Goal: Task Accomplishment & Management: Complete application form

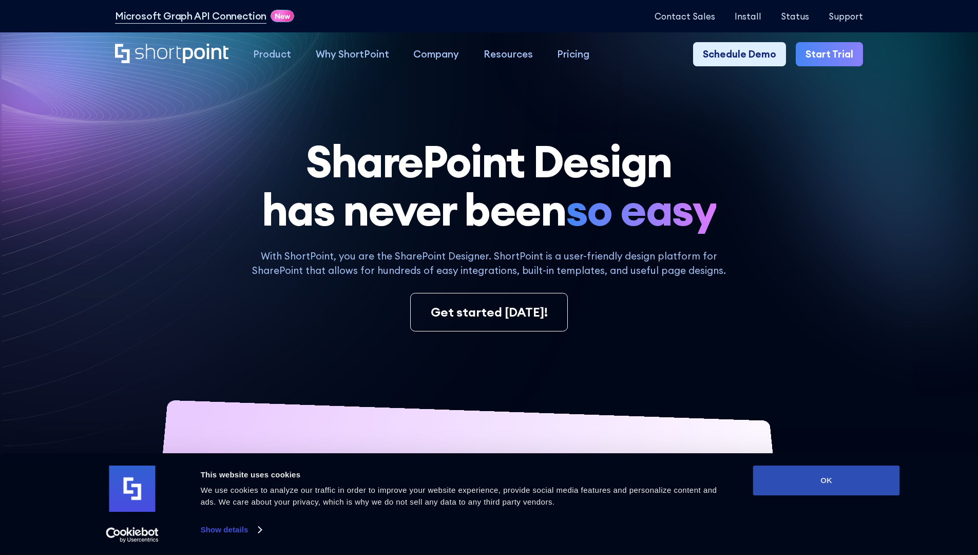
click at [826, 480] on button "OK" at bounding box center [826, 480] width 147 height 30
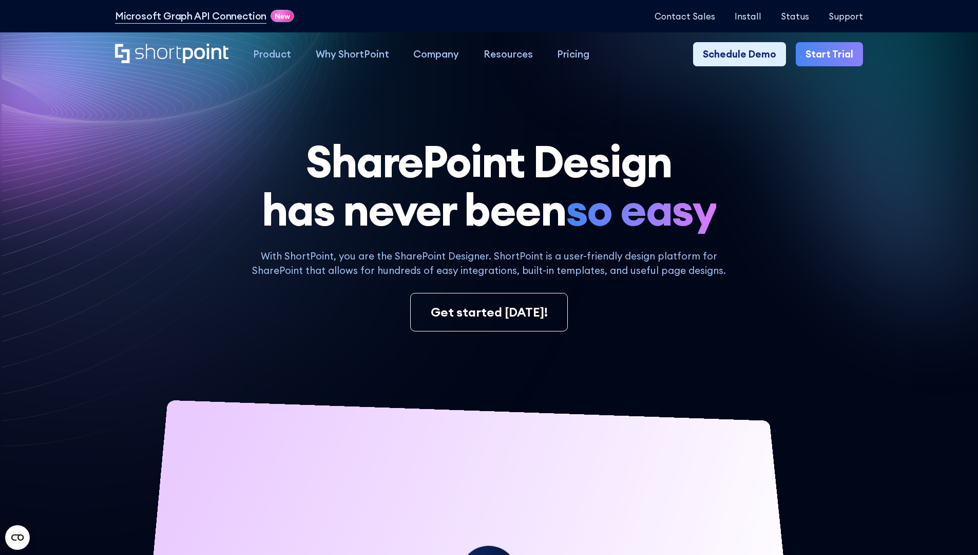
click at [833, 54] on link "Start Trial" at bounding box center [829, 54] width 67 height 25
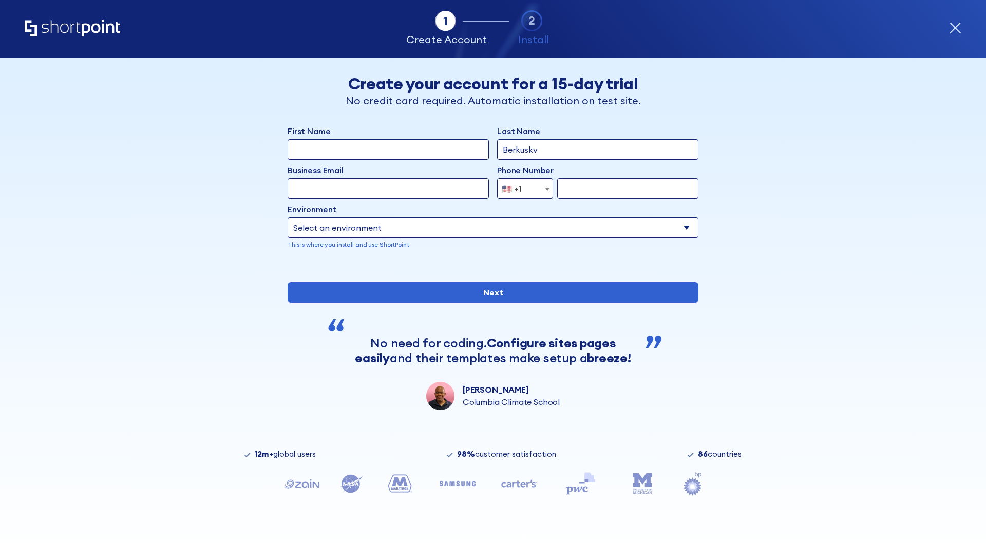
type input "Berkuskv"
type input "test@shortpoint.com"
type input "2125556789"
select select "Microsoft 365"
type input "2125556789"
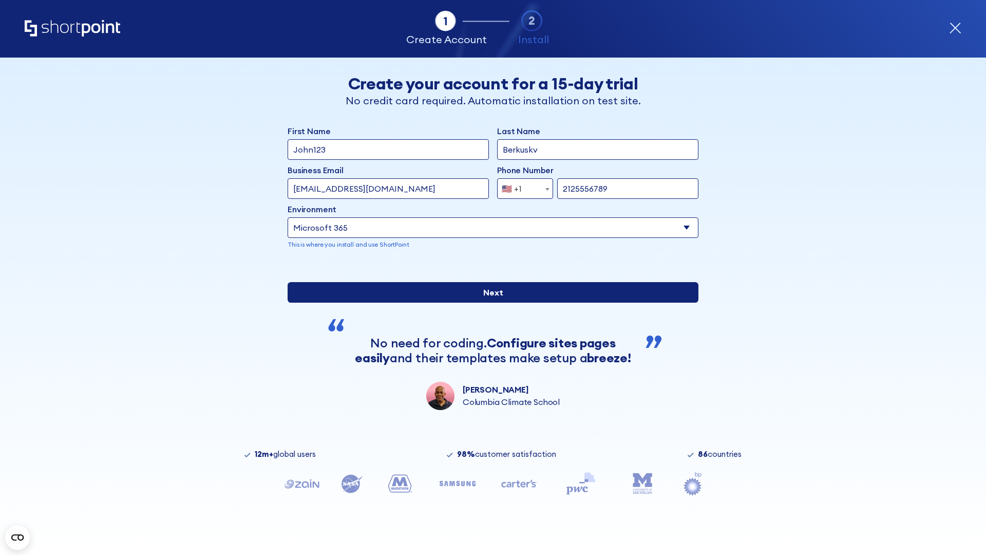
click at [489, 303] on input "Next" at bounding box center [493, 292] width 411 height 21
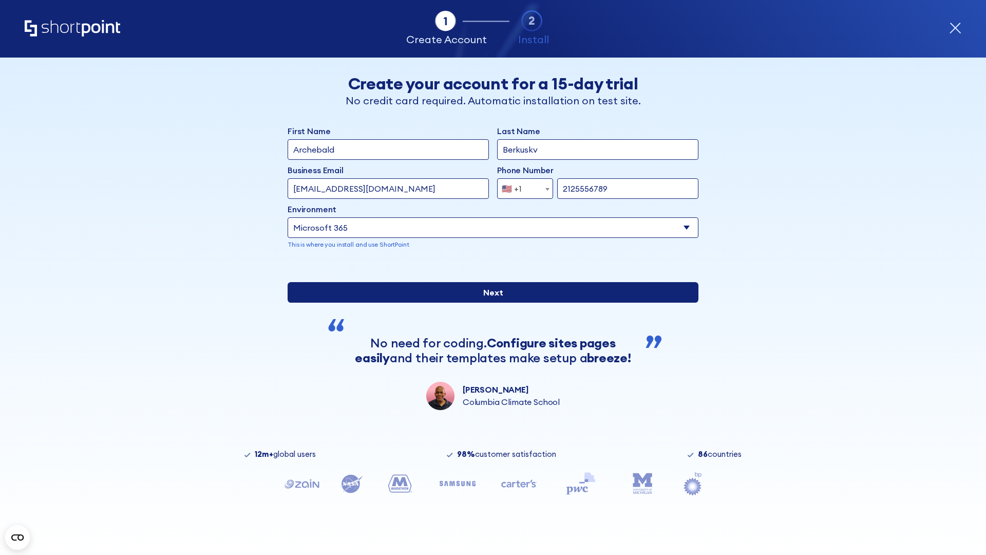
type input "Archebald"
click at [489, 303] on input "Next" at bounding box center [493, 292] width 411 height 21
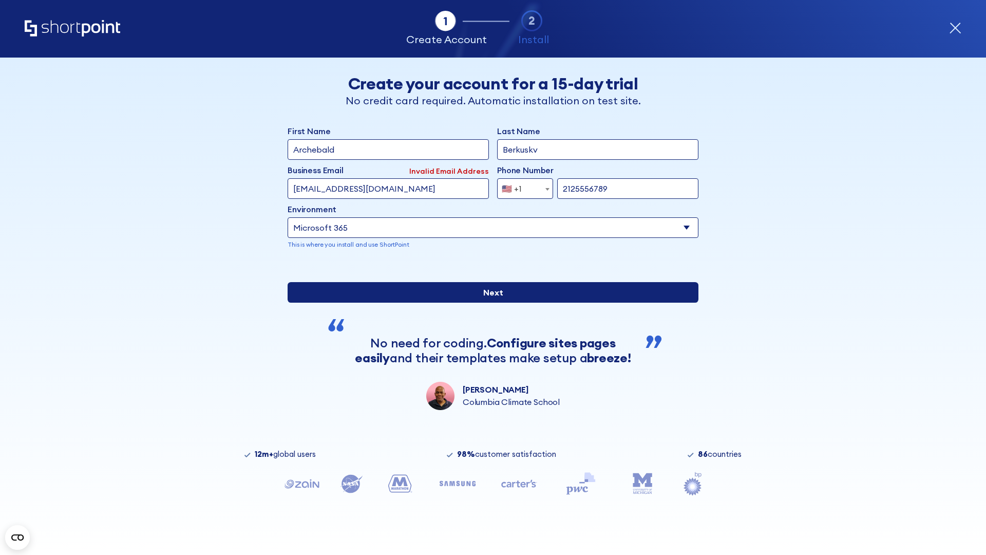
click at [489, 303] on input "Next" at bounding box center [493, 292] width 411 height 21
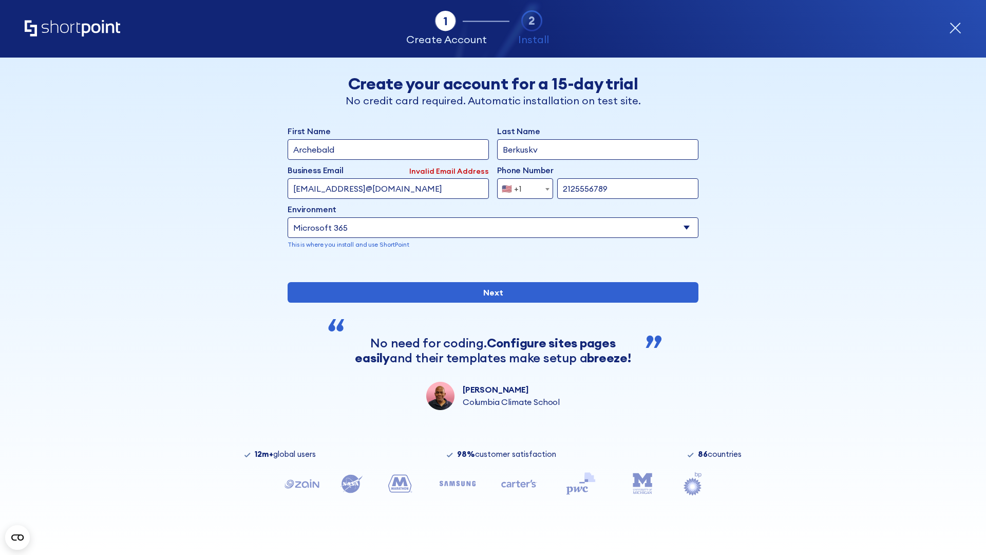
type input "testEmail@protonmail.comtest@shortpoint.com"
click at [521, 188] on span "🇺🇸 +1" at bounding box center [515, 188] width 34 height 21
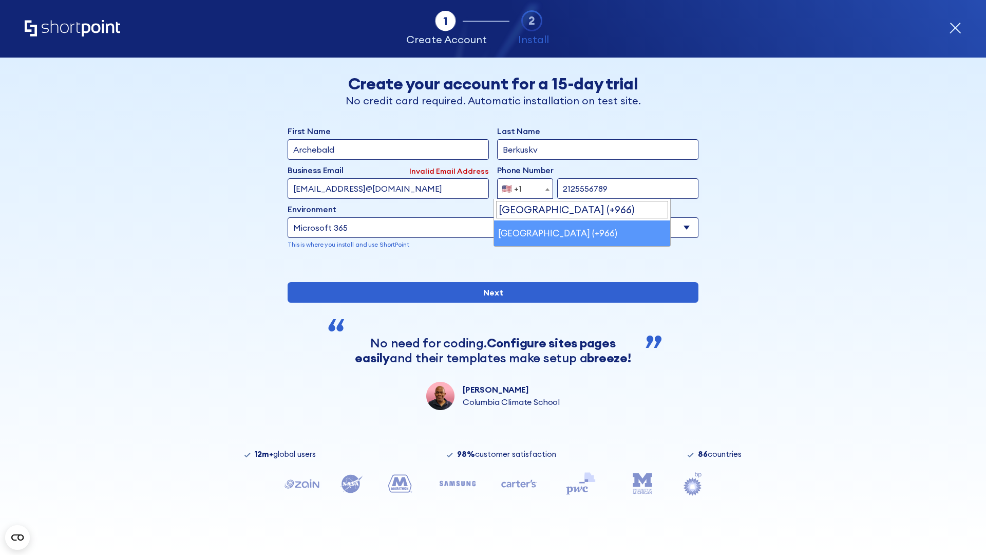
select select "+966"
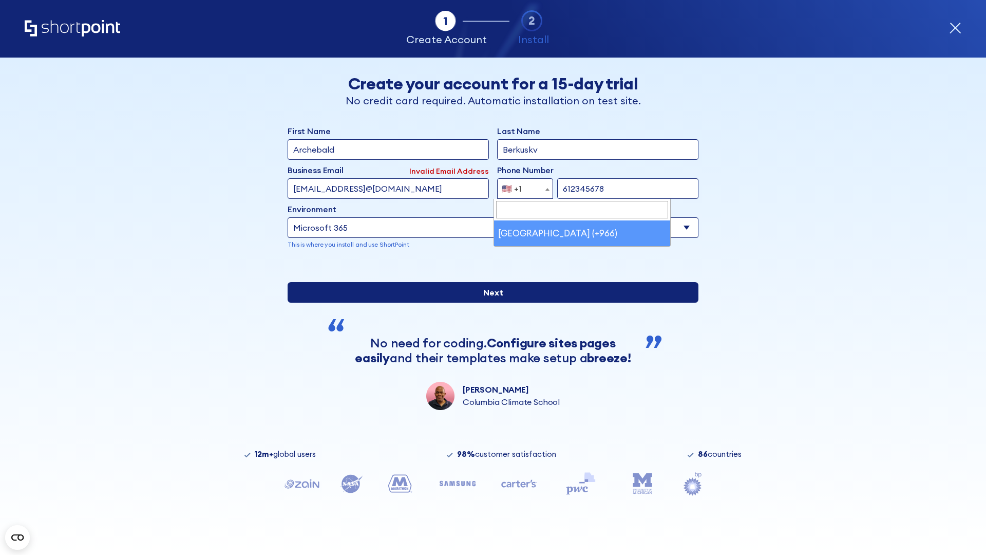
type input "612345678"
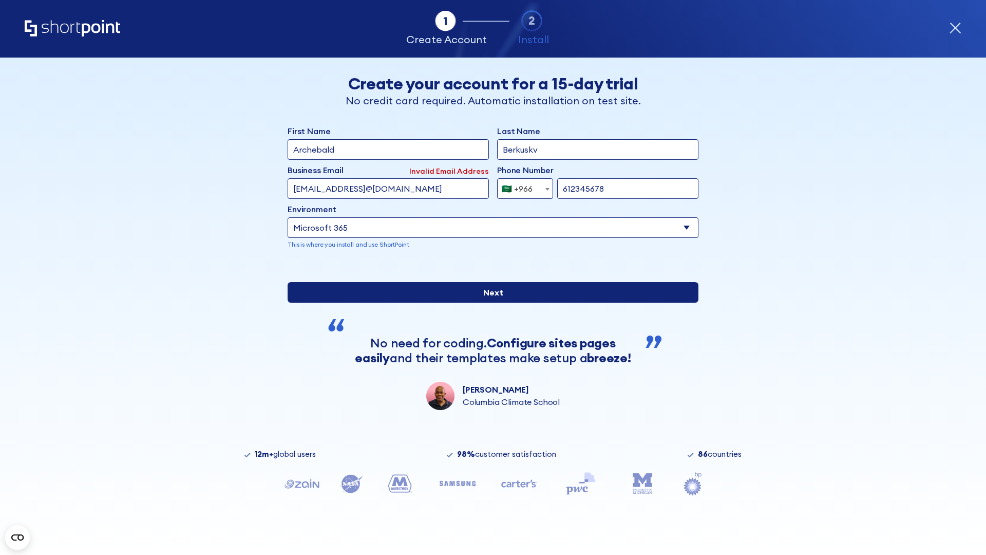
click at [489, 303] on input "Next" at bounding box center [493, 292] width 411 height 21
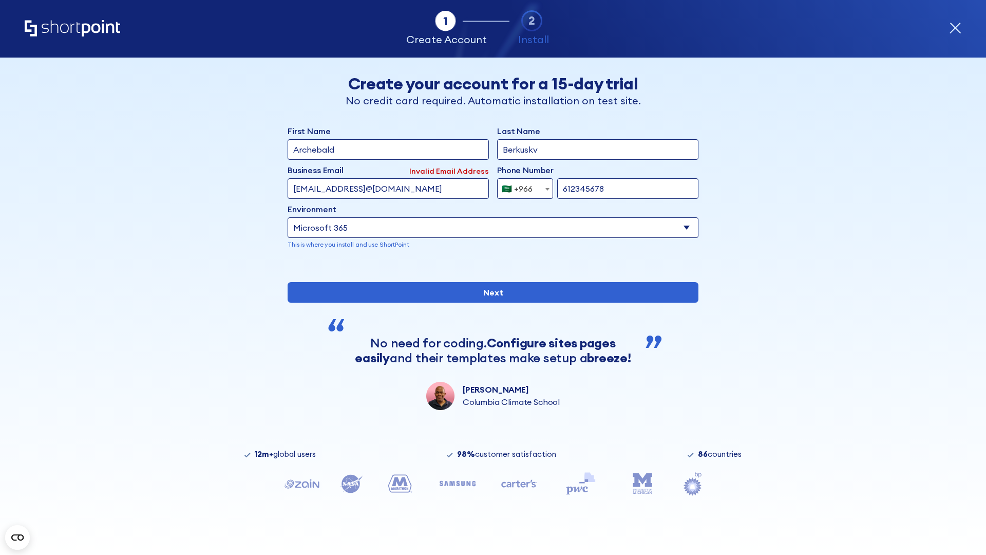
click at [521, 188] on div "🇸🇦 +966" at bounding box center [517, 188] width 31 height 21
select select "+971"
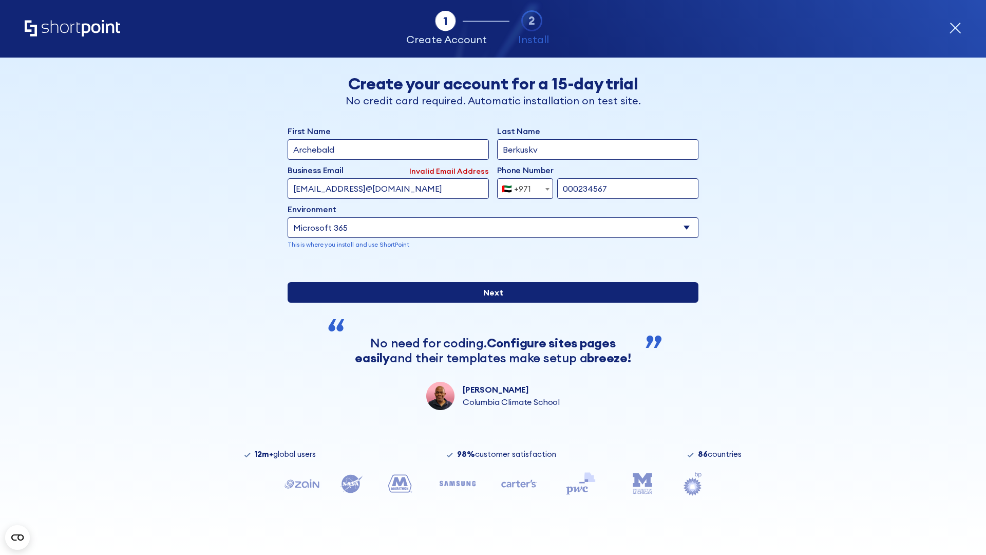
type input "000234567"
click at [489, 303] on input "Next" at bounding box center [493, 292] width 411 height 21
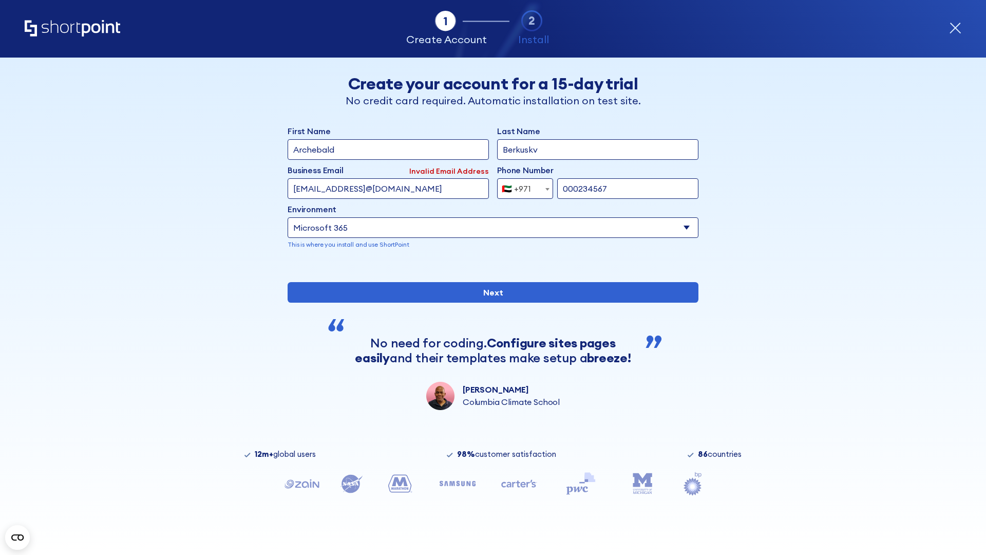
click at [521, 188] on div "🇦🇪 +971" at bounding box center [516, 188] width 29 height 21
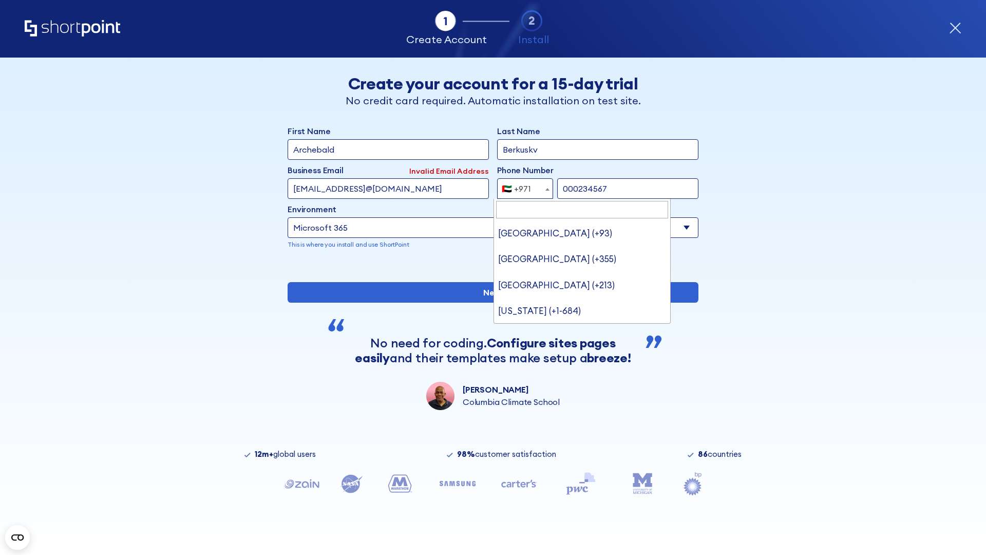
type input "[GEOGRAPHIC_DATA] (+44)"
select select "+44"
type input "0012345678"
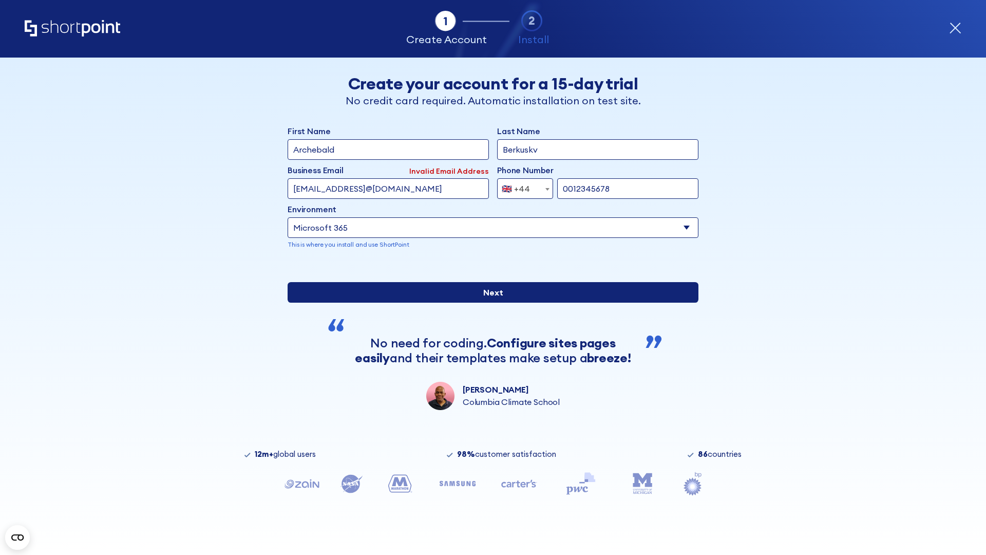
click at [489, 303] on input "Next" at bounding box center [493, 292] width 411 height 21
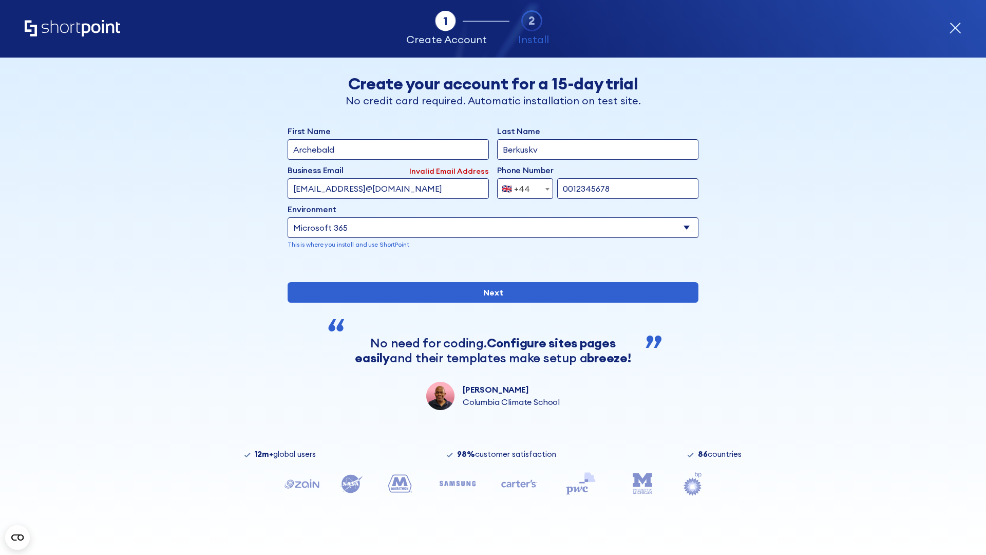
click at [521, 188] on div "🇬🇧 +44" at bounding box center [516, 188] width 28 height 21
select select "+380"
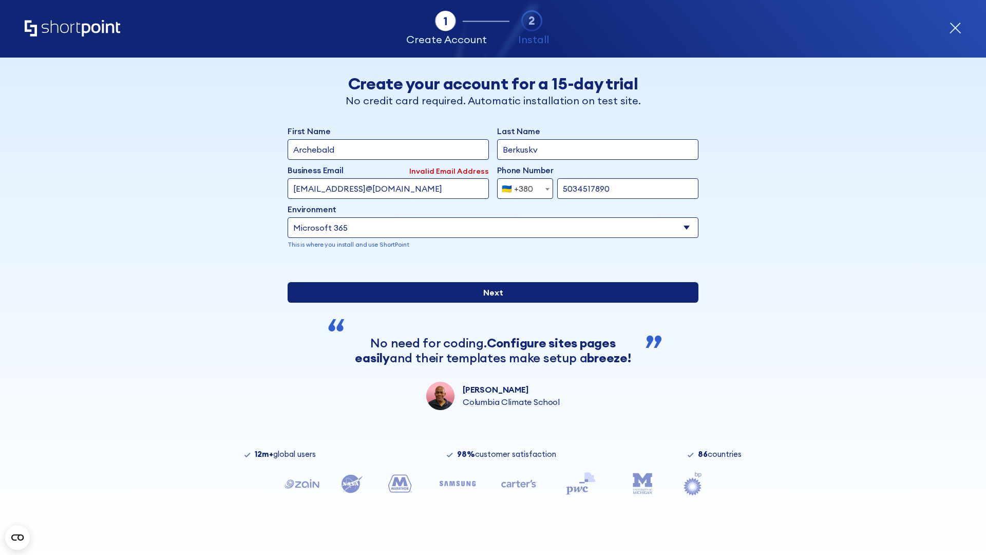
type input "5034517890"
click at [489, 303] on input "Next" at bounding box center [493, 292] width 411 height 21
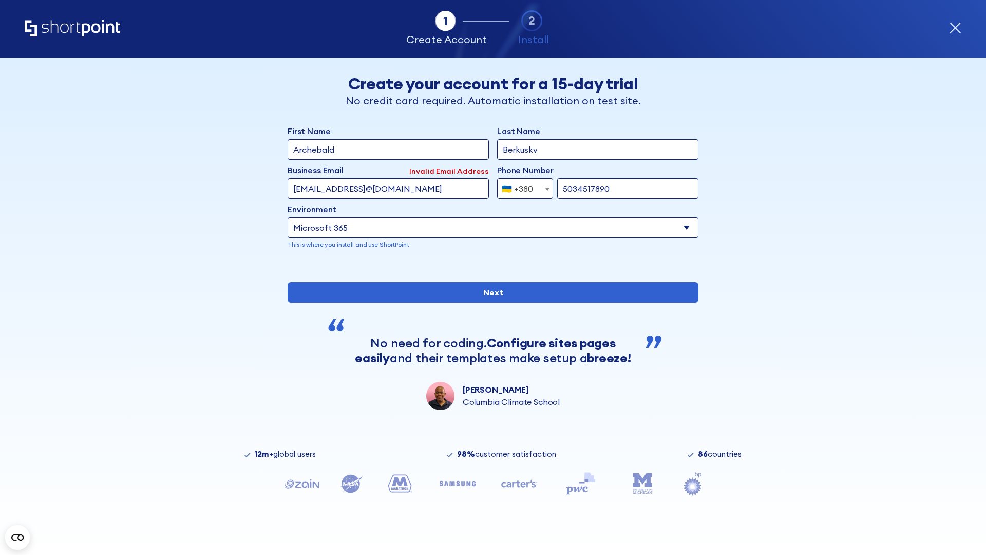
click at [521, 188] on div "🇺🇦 +380" at bounding box center [517, 188] width 31 height 21
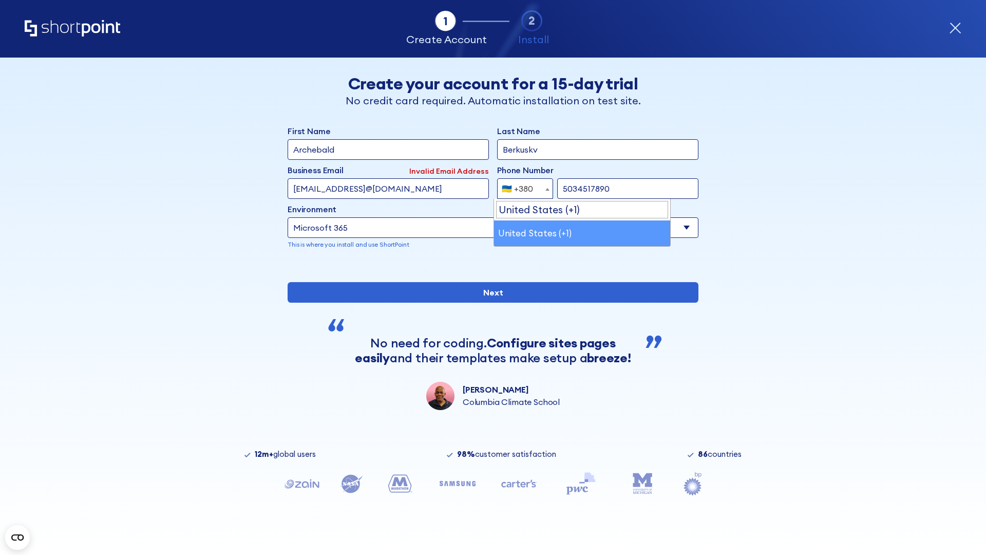
select select "+1"
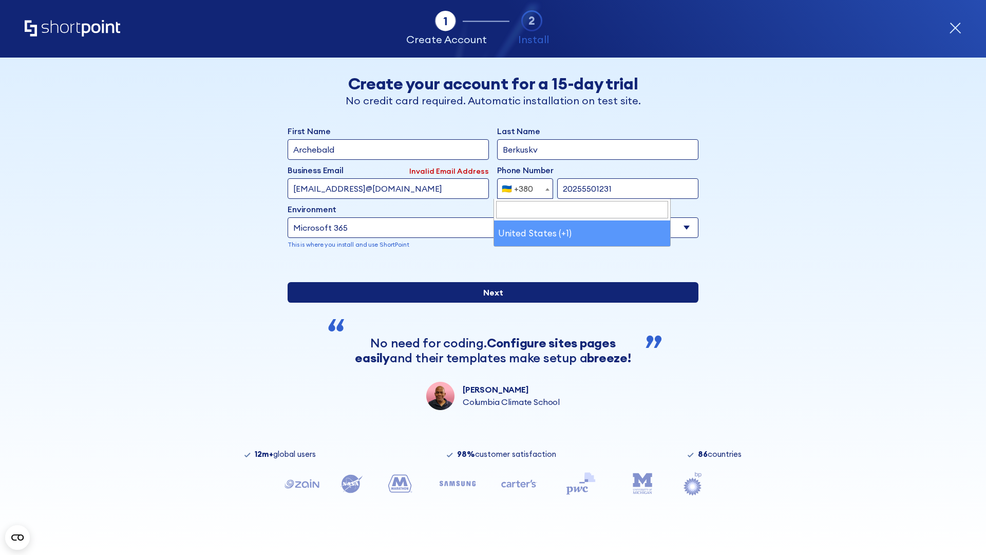
type input "20255501231"
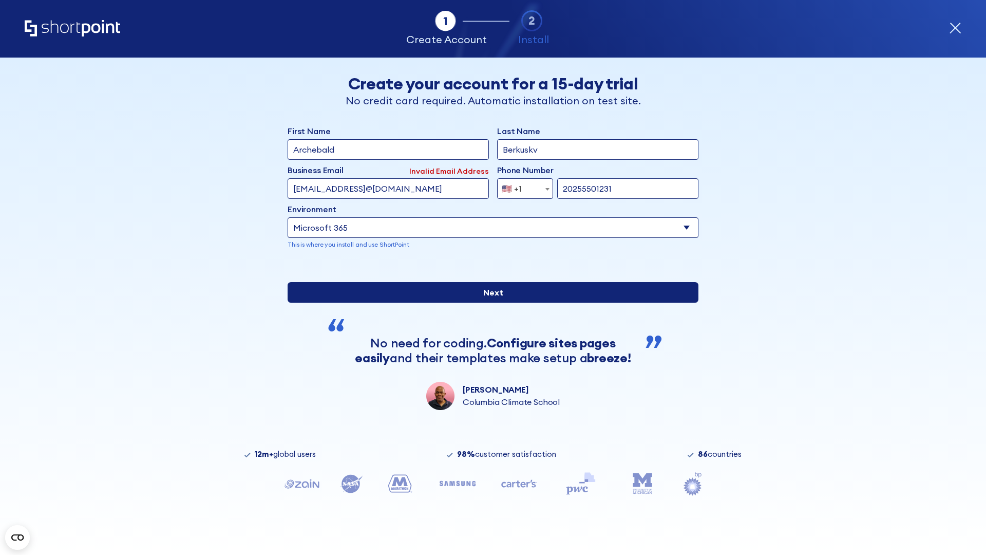
click at [489, 303] on input "Next" at bounding box center [493, 292] width 411 height 21
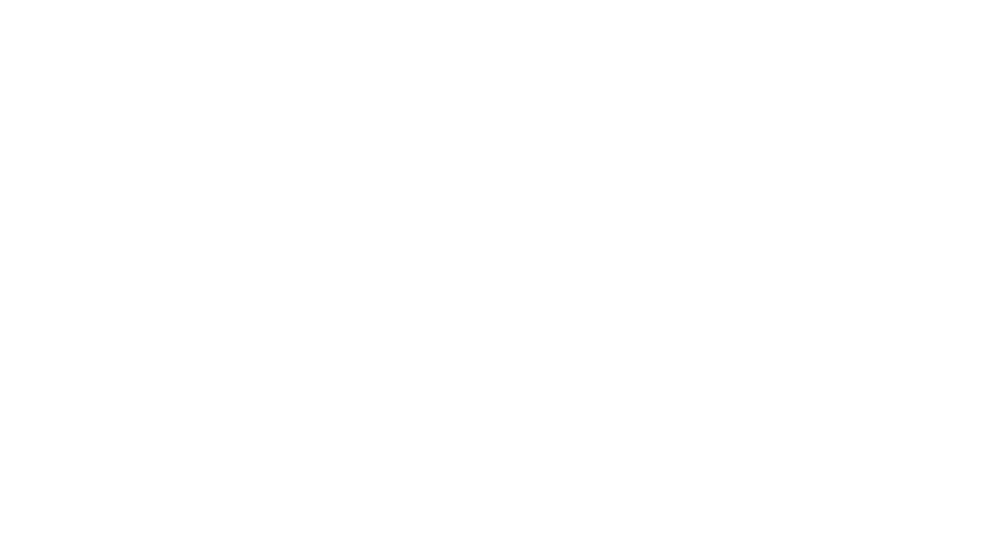
type input "Mary-Jane"
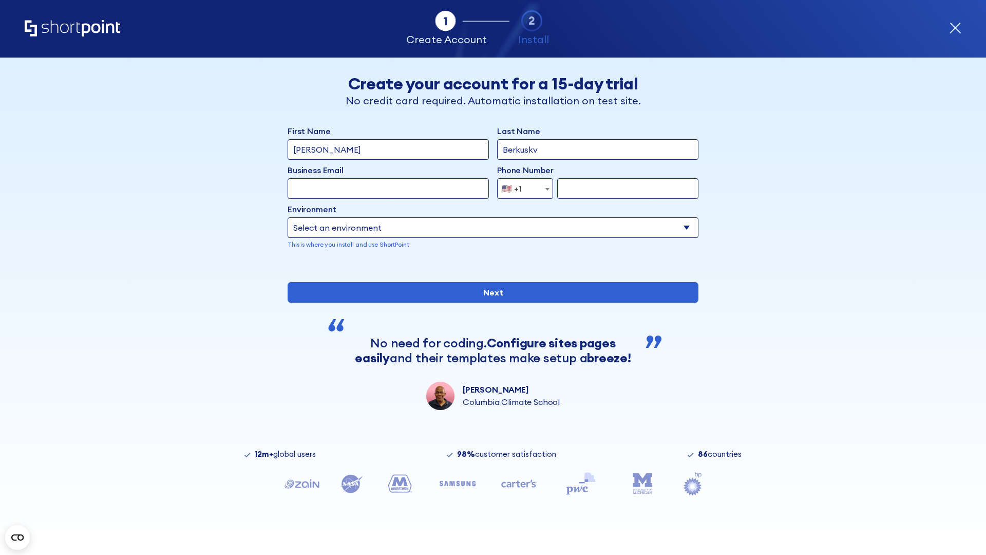
type input "Berkuskv"
type input "john@company.com"
click at [521, 186] on span "🇺🇸 +1" at bounding box center [515, 188] width 34 height 21
select select "+966"
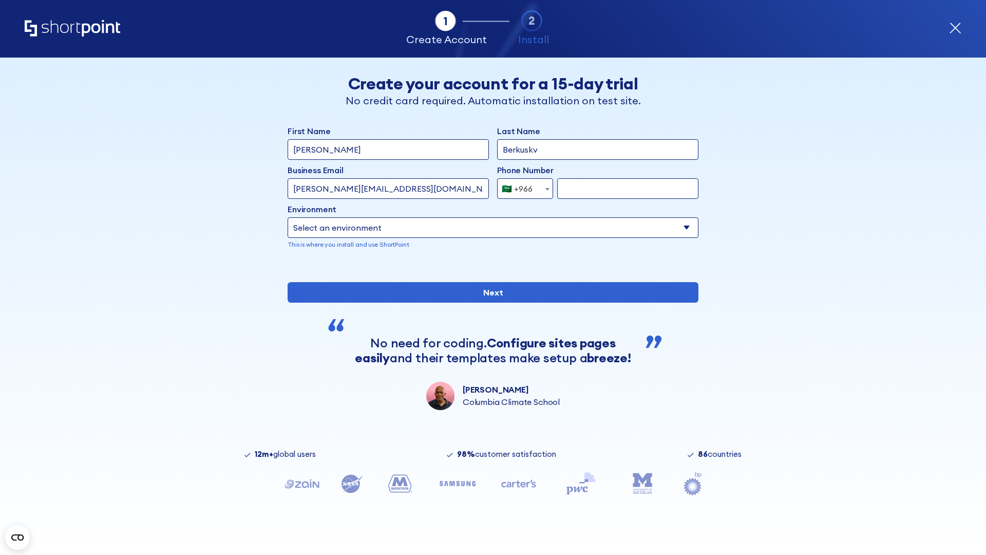
type input "512345678"
select select "Microsoft 365"
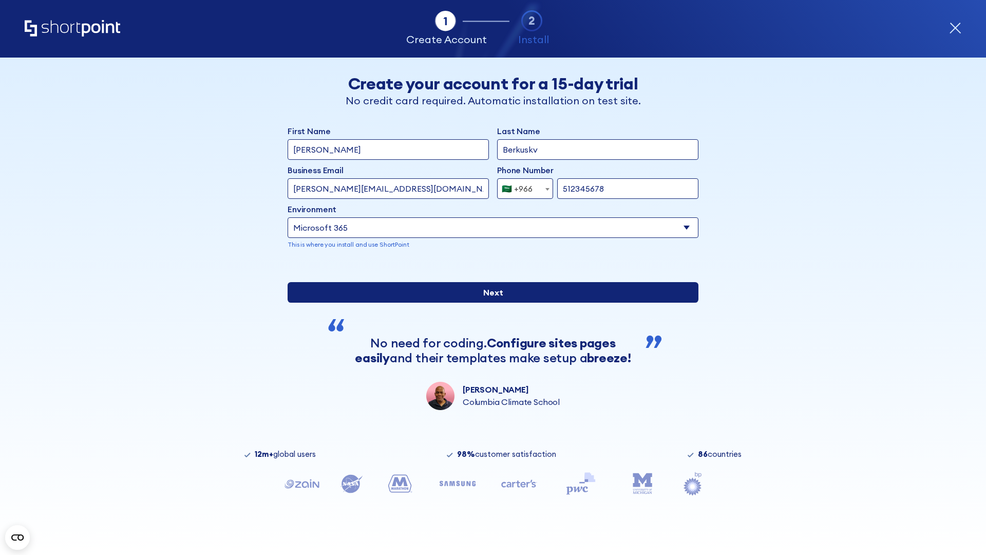
type input "512345678"
click at [489, 303] on input "Next" at bounding box center [493, 292] width 411 height 21
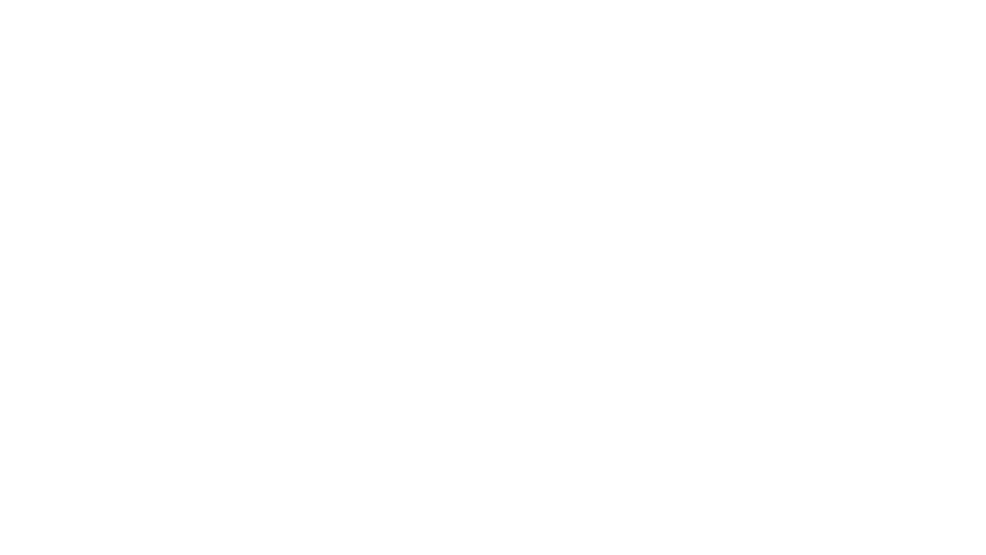
select select "+966"
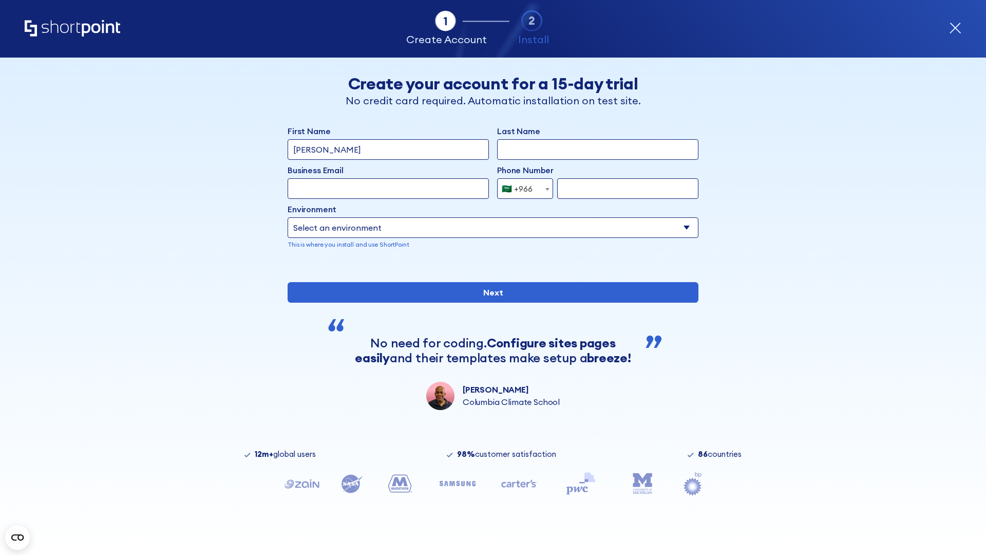
type input "[PERSON_NAME]"
type input "Berkuskv"
type input "hr@mybusiness.org"
click at [521, 186] on div "🇸🇦 +966" at bounding box center [517, 188] width 31 height 21
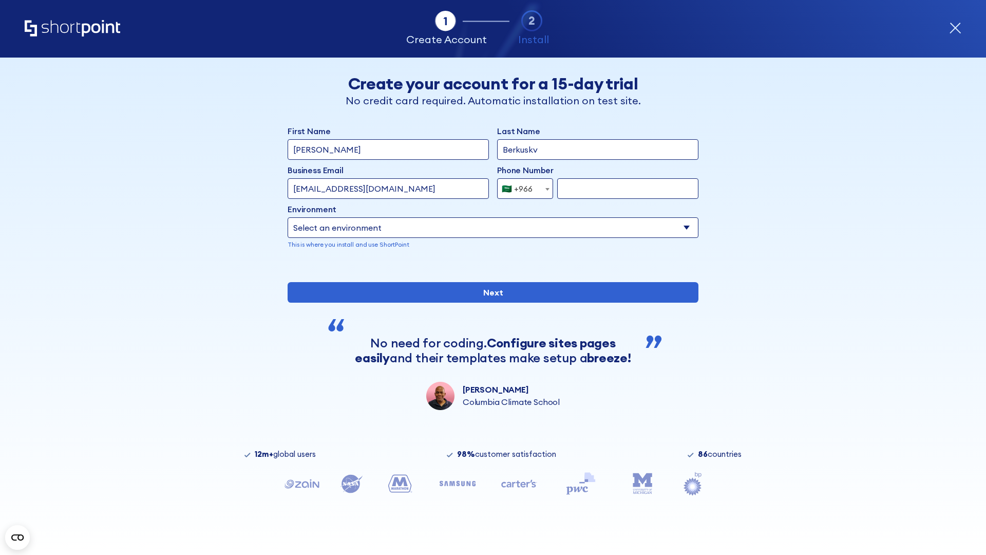
select select "+971"
type input "501234567"
select select "Microsoft 365"
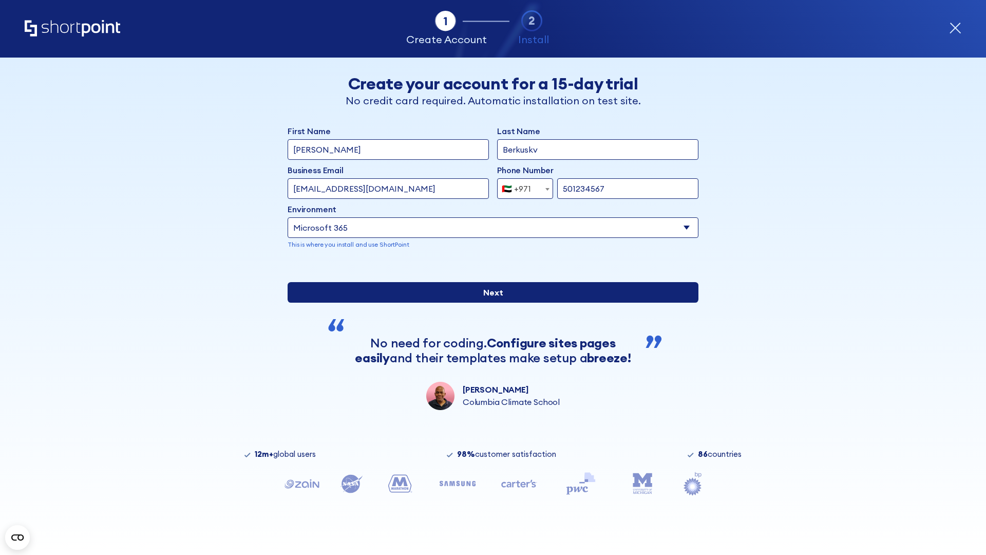
type input "501234567"
click at [489, 303] on input "Next" at bounding box center [493, 292] width 411 height 21
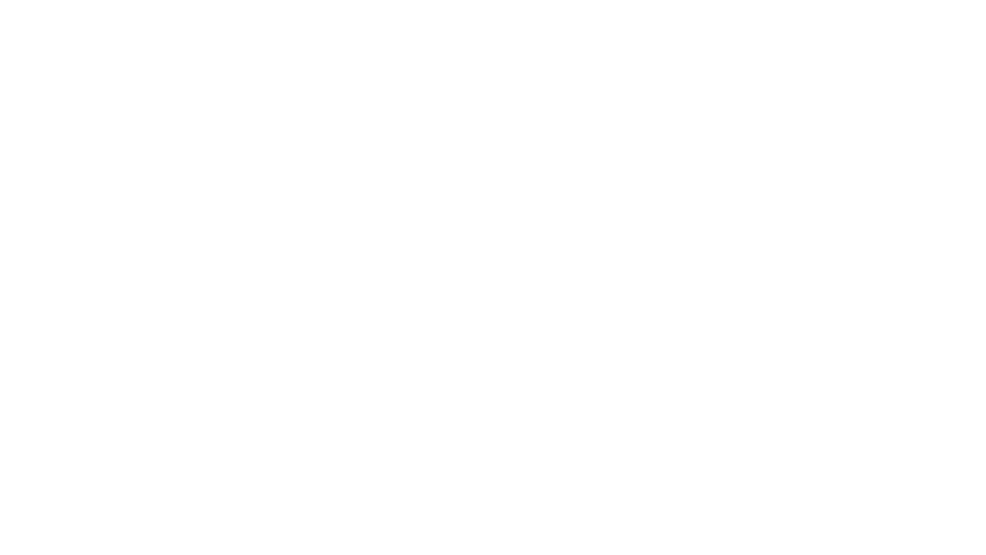
select select "+971"
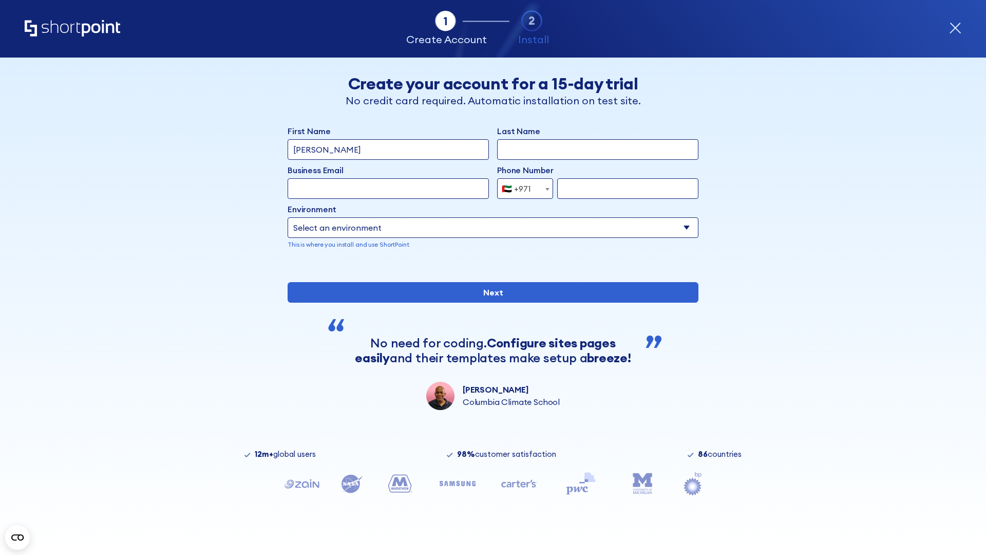
type input "[PERSON_NAME]"
type input "Berkuskv"
type input "[EMAIL_ADDRESS][DOMAIN_NAME]"
click at [521, 188] on div "🇦🇪 +971" at bounding box center [516, 188] width 29 height 21
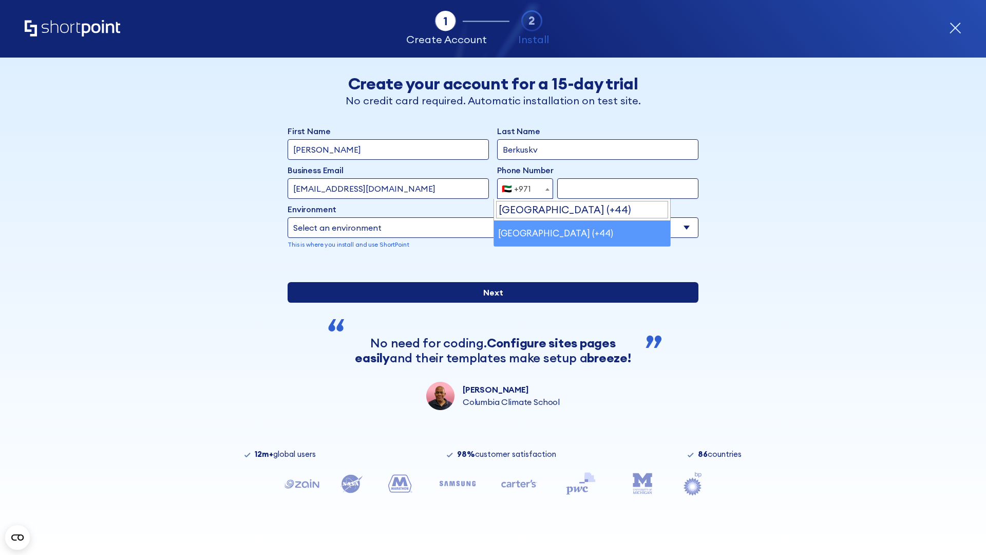
select select "+44"
type input "7912345678"
select select "Microsoft 365"
type input "7912345678"
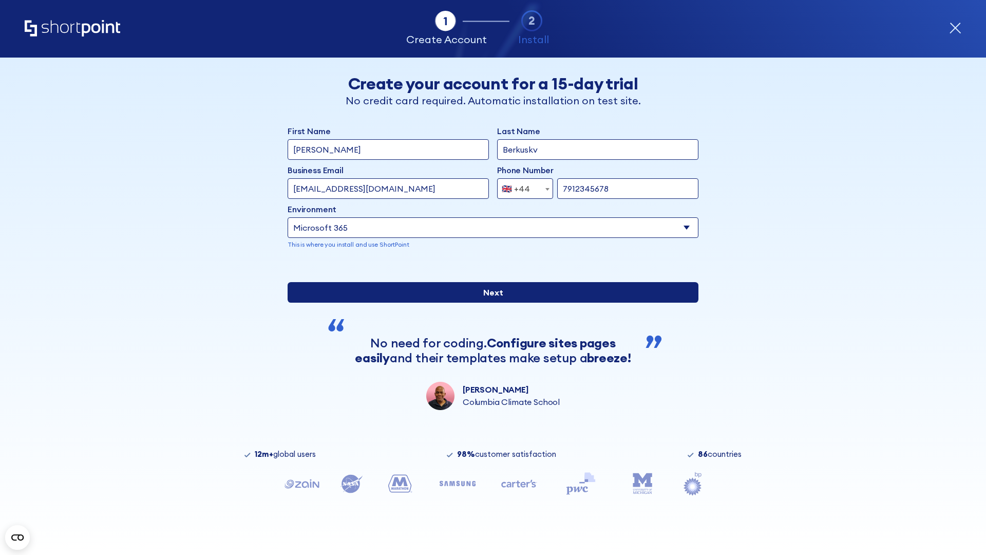
click at [489, 303] on input "Next" at bounding box center [493, 292] width 411 height 21
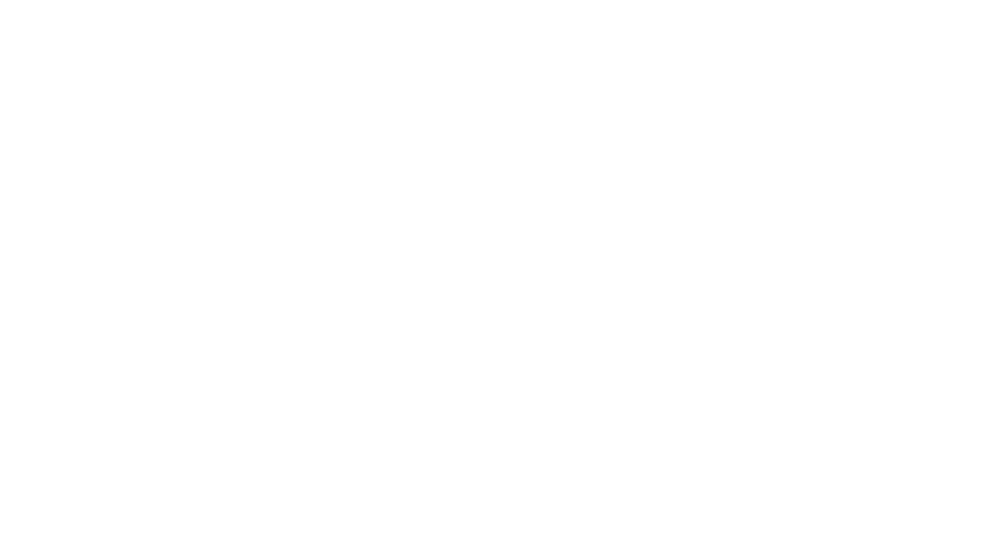
select select "+44"
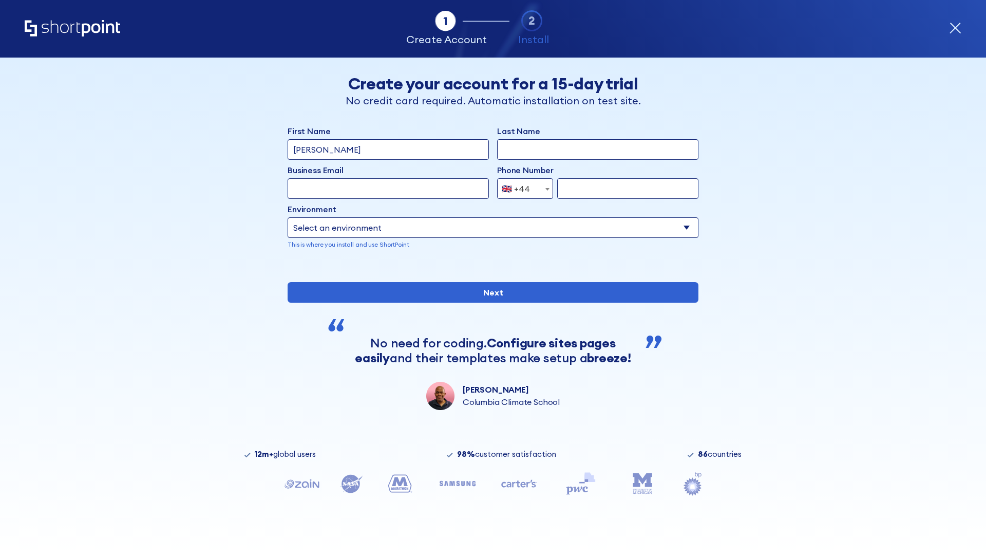
type input "JR Smith"
type input "Berkuskv"
type input "info@startup.tech"
click at [521, 188] on div "🇬🇧 +44" at bounding box center [516, 188] width 28 height 21
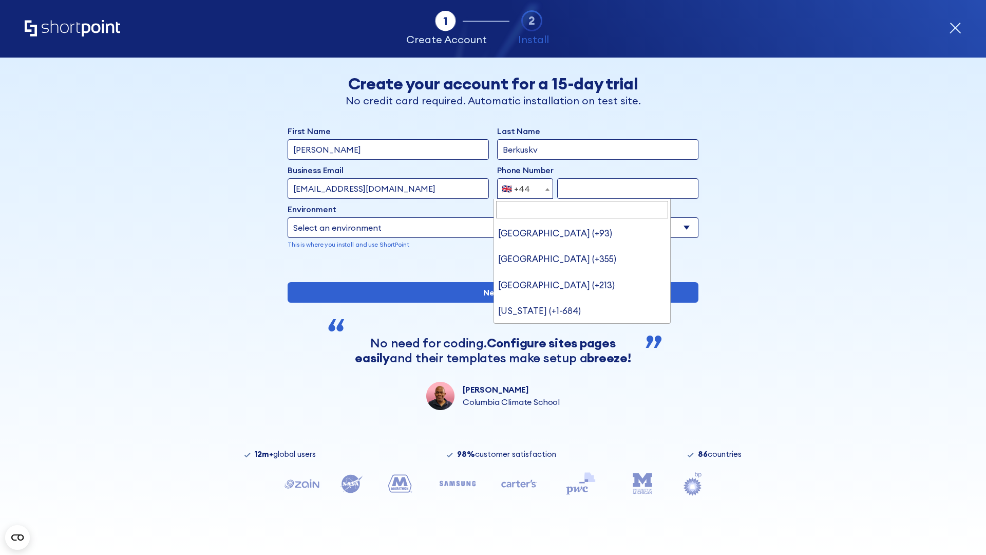
type input "Ukraine (+380)"
select select "+380"
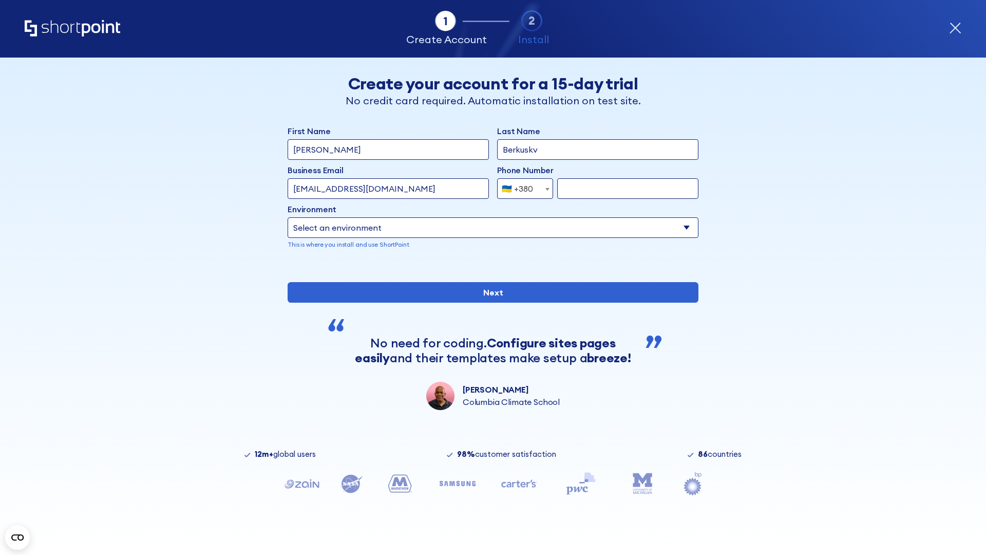
type input "663451789"
select select "Microsoft 365"
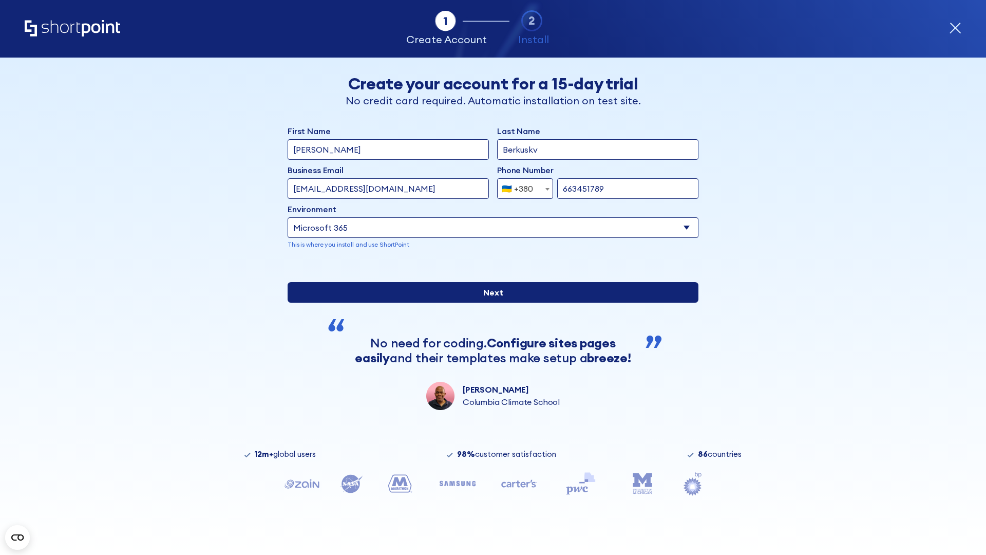
type input "663451789"
click at [489, 303] on input "Next" at bounding box center [493, 292] width 411 height 21
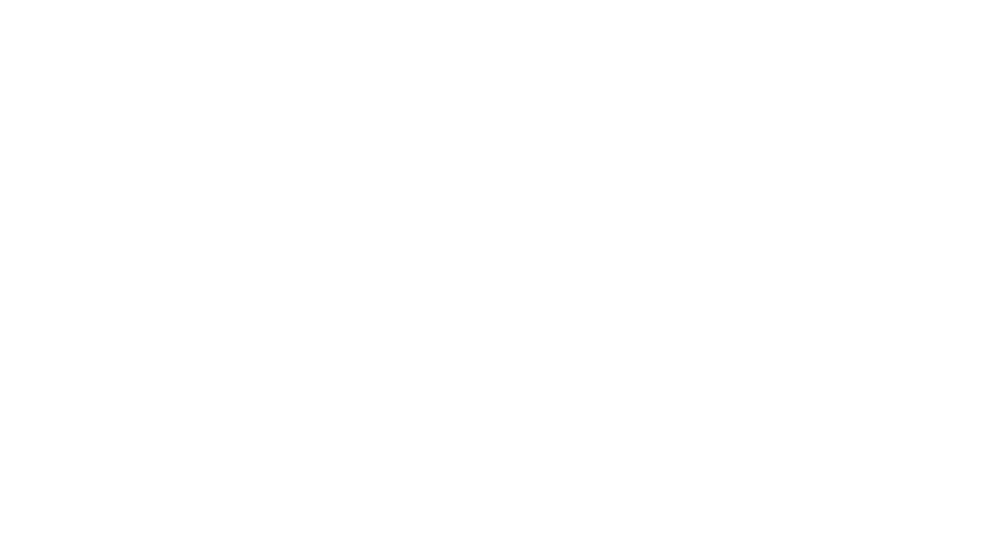
select select "+380"
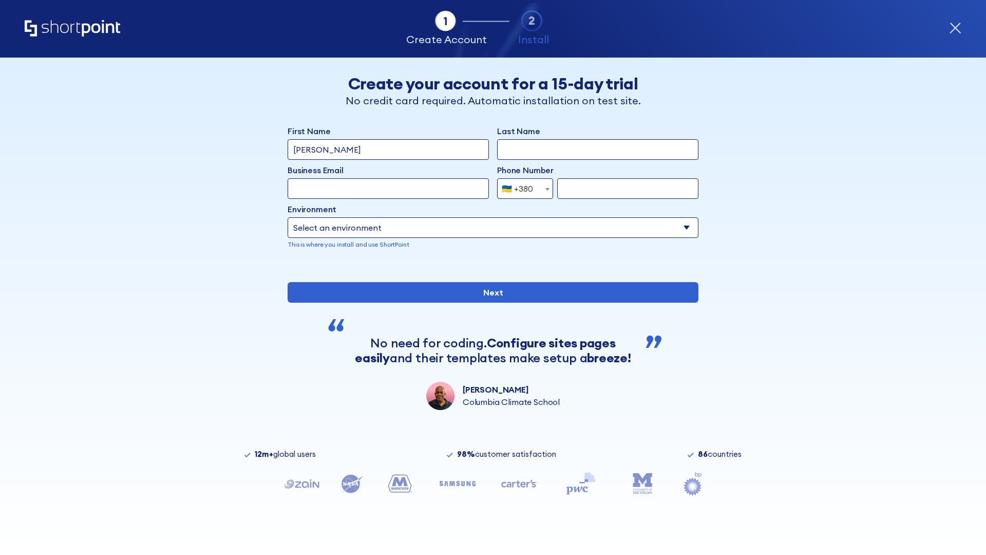
type input "Élodie L'Haÿ"
type input "Berkuskv"
type input "team@hospital-uae.health"
click at [521, 188] on div "🇺🇦 +380" at bounding box center [517, 188] width 31 height 21
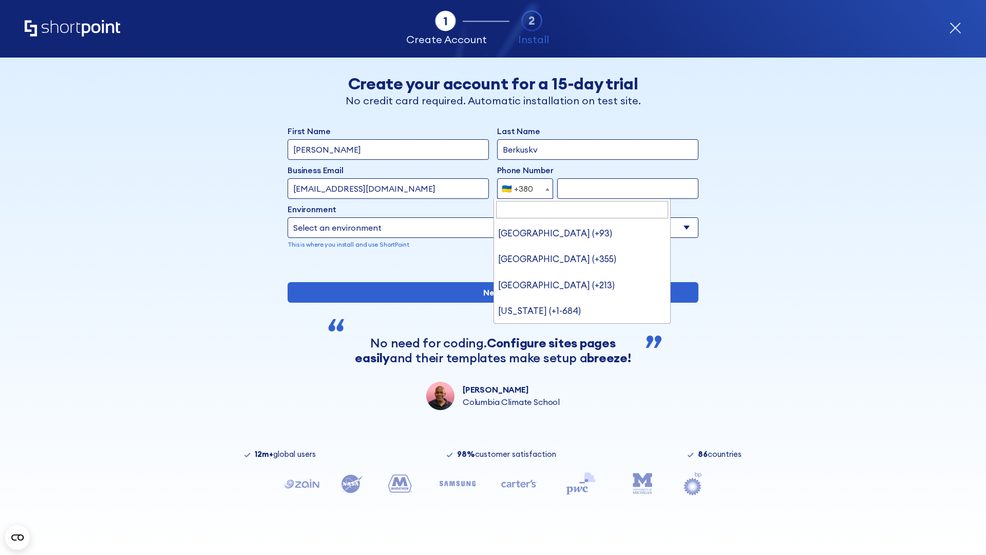
type input "United States (+1)"
select select "+1"
type input "2025550123"
select select "Microsoft 365"
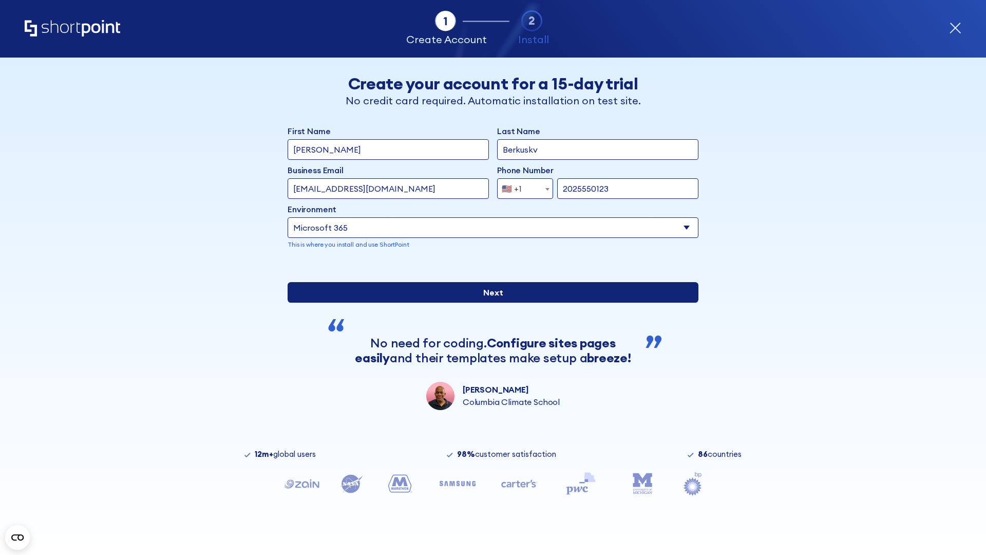
type input "2025550123"
click at [489, 303] on input "Next" at bounding box center [493, 292] width 411 height 21
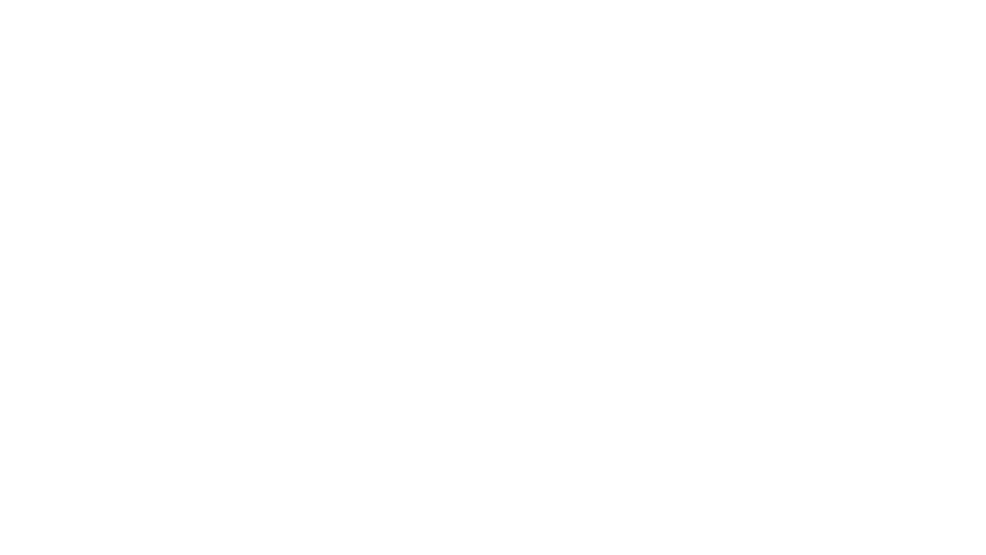
type input "Archebald"
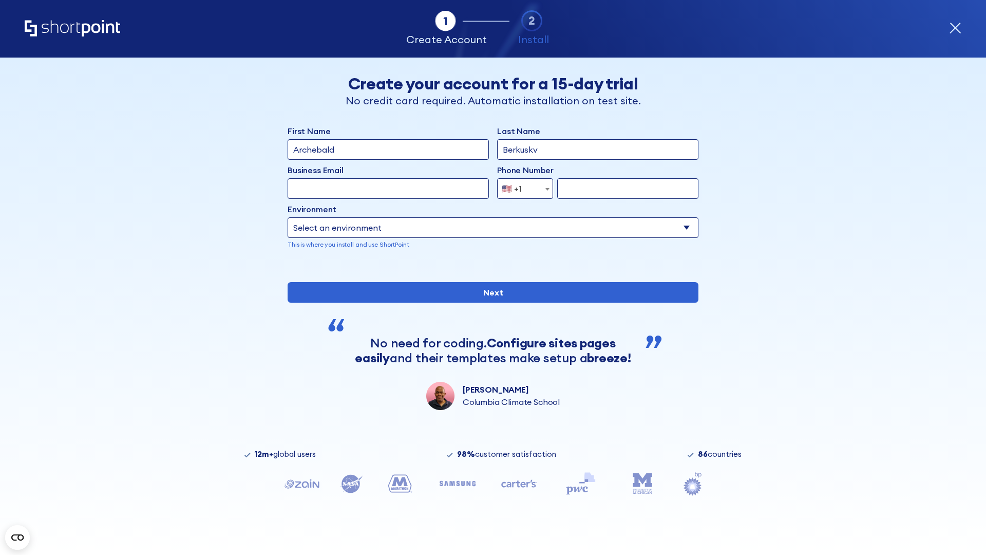
type input "Berkuskv"
type input "[EMAIL_ADDRESS][DOMAIN_NAME]"
type input "2125556789"
select select "SharePoint 2019 (On-Premise)"
type input "2125556789"
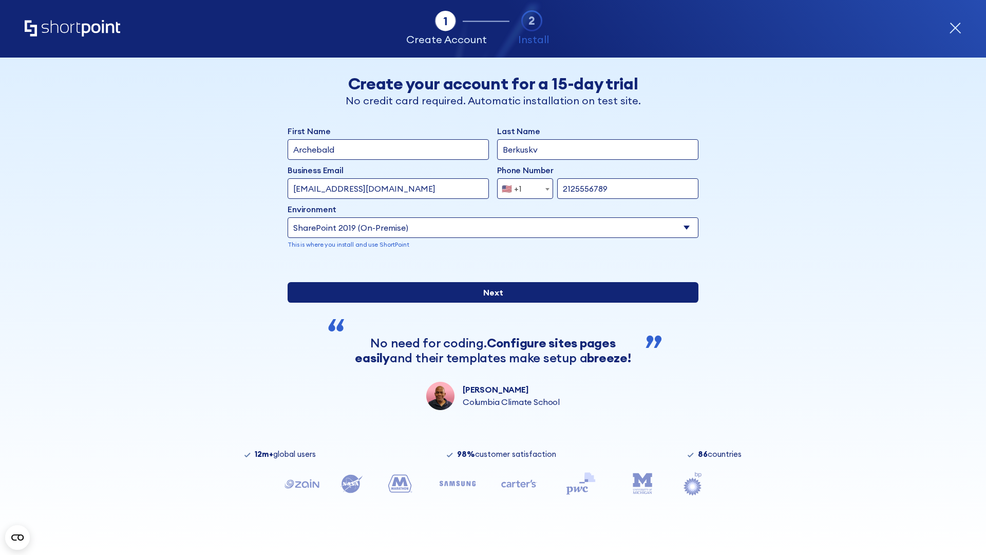
type input "https://contoso.sharepoint.xyz"
click at [489, 341] on div "First Name Archebald Last Name Berkuskv Business Email Invalid Email Address [E…" at bounding box center [493, 267] width 411 height 285
click at [489, 303] on input "Next" at bounding box center [493, 292] width 411 height 21
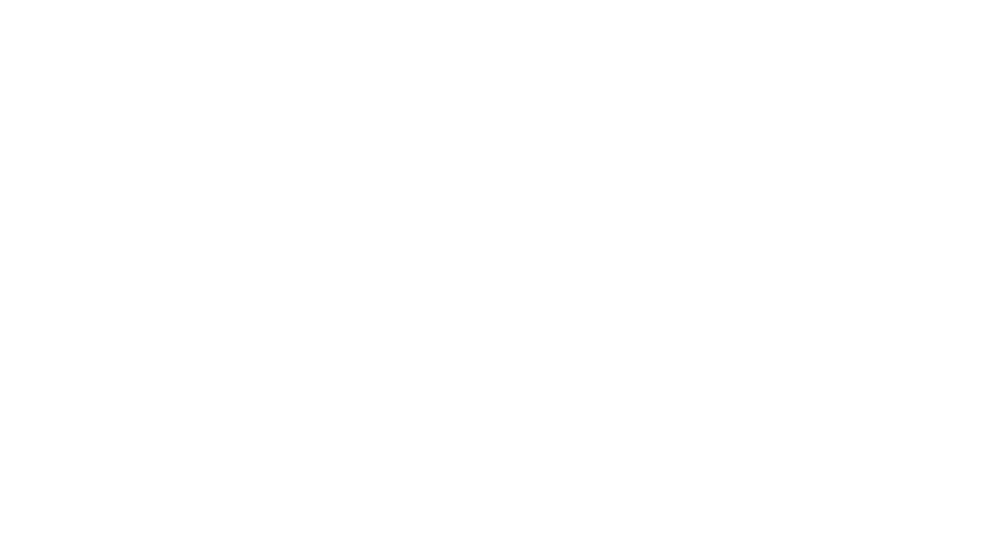
type input "Archebald"
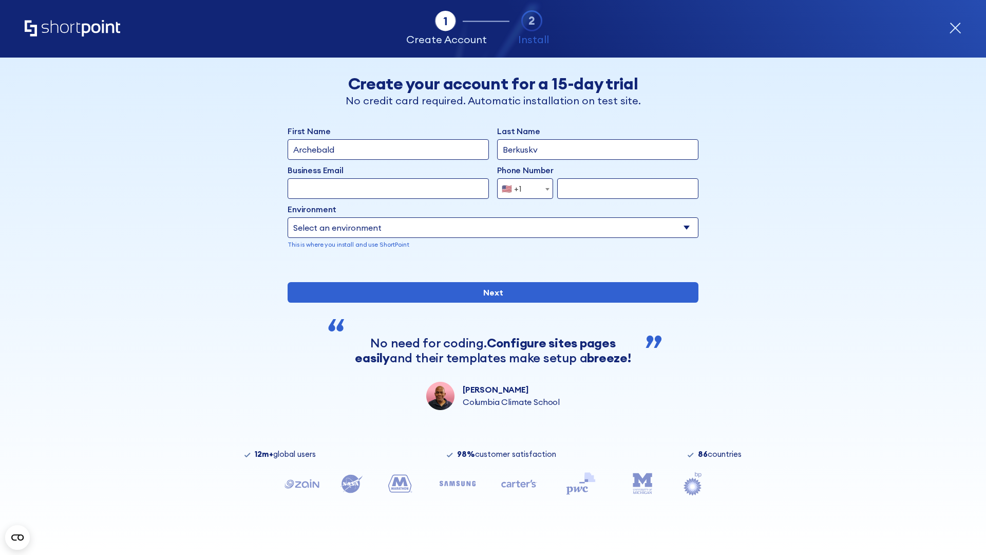
type input "Berkuskv"
type input "[EMAIL_ADDRESS][DOMAIN_NAME]"
type input "2125556789"
select select "SharePoint 2019 (On-Premise)"
type input "2125556789"
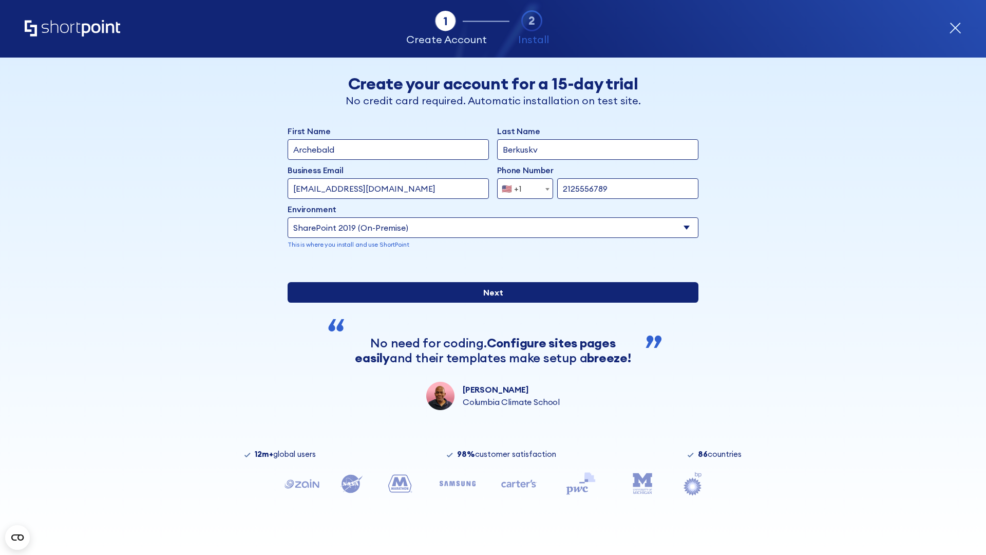
type input "http://malicious.com/sharepoint.com"
click at [489, 345] on div "First Name Archebald Last Name Berkuskv Business Email Invalid Email Address te…" at bounding box center [493, 267] width 411 height 285
click at [489, 303] on input "Next" at bounding box center [493, 292] width 411 height 21
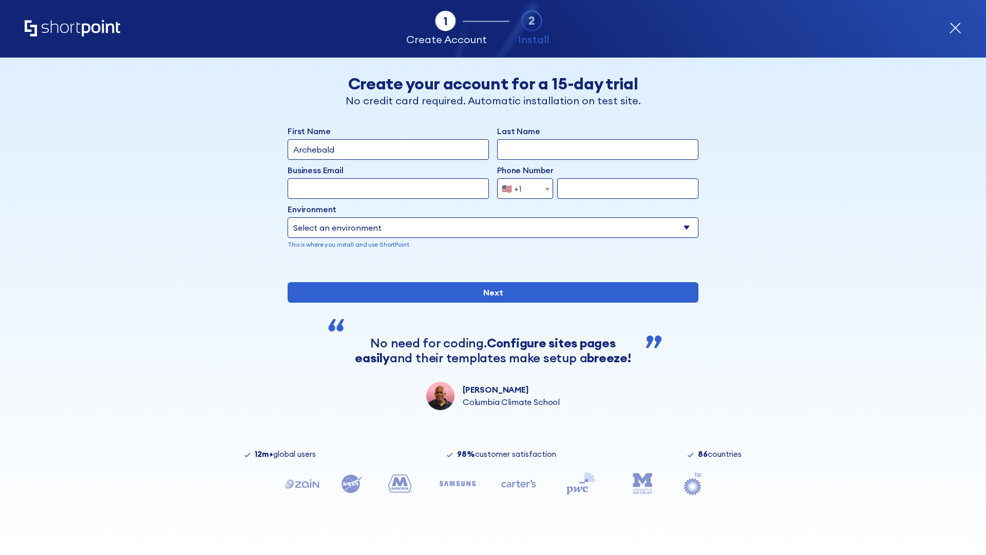
type input "Archebald"
type input "Berkuskv"
type input "[EMAIL_ADDRESS][DOMAIN_NAME]"
type input "2125556789"
select select "SharePoint 2019 (On-Premise)"
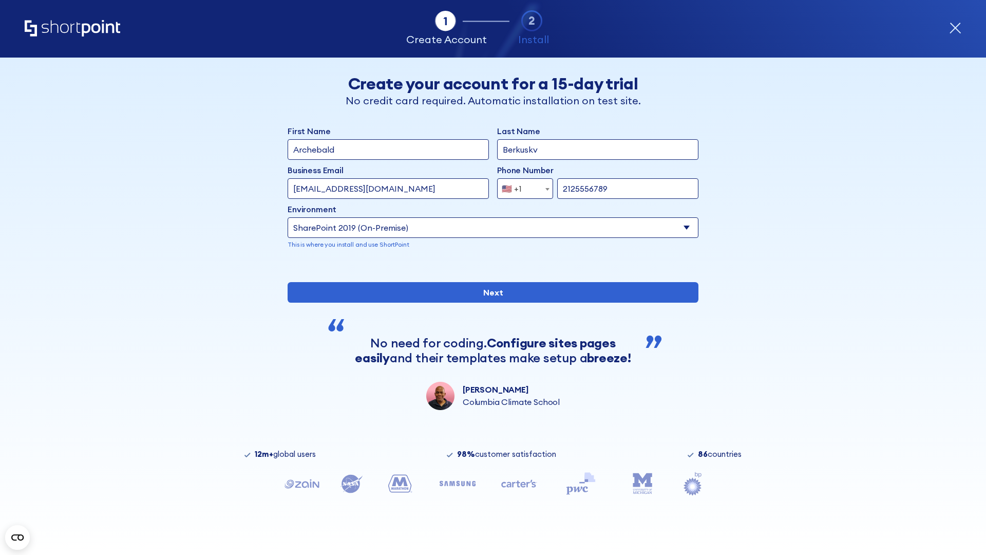
type input "2125556789"
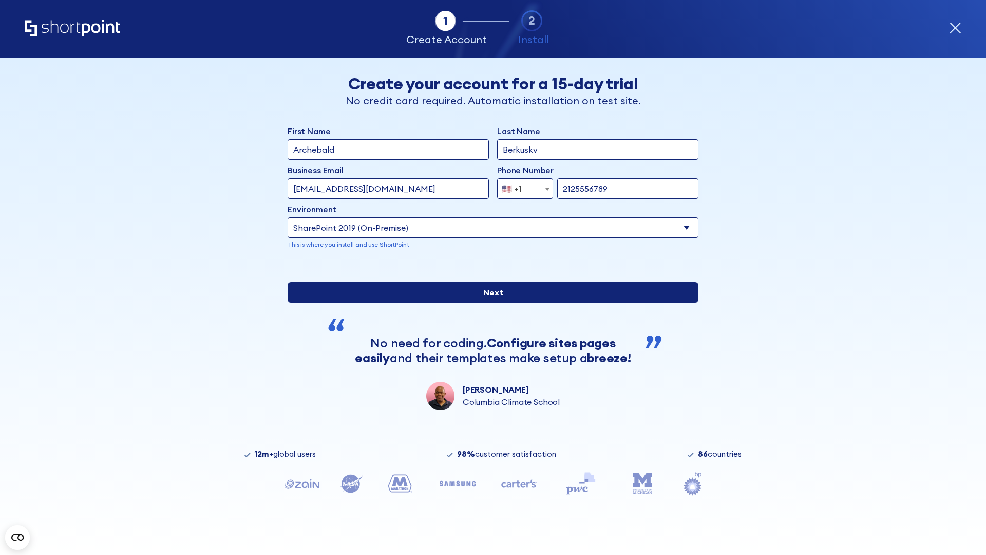
type input "ftp://site.sharepoint.dem"
click at [489, 303] on input "Next" at bounding box center [493, 292] width 411 height 21
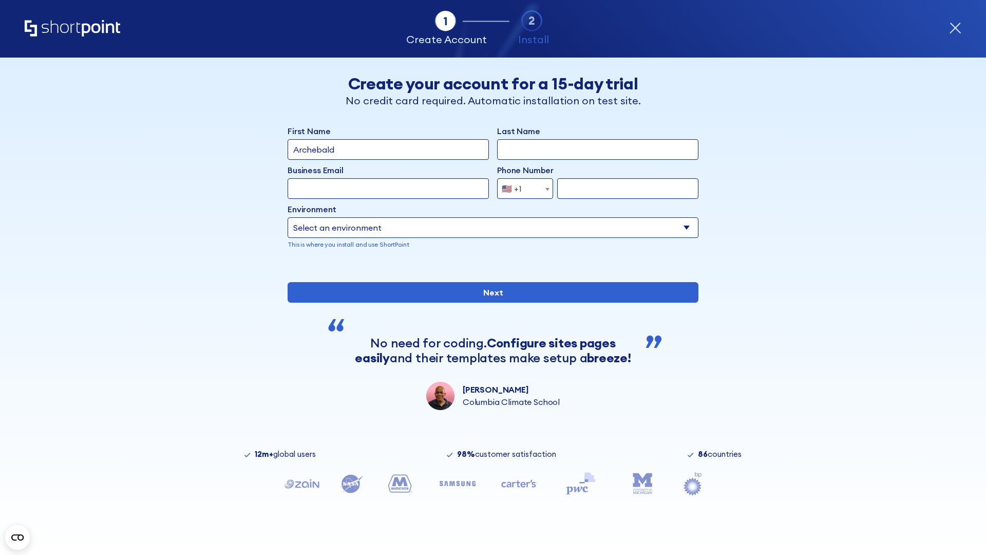
type input "Archebald"
type input "Berkuskv"
type input "[EMAIL_ADDRESS][DOMAIN_NAME]"
type input "2125556789"
select select "SharePoint 2019 (On-Premise)"
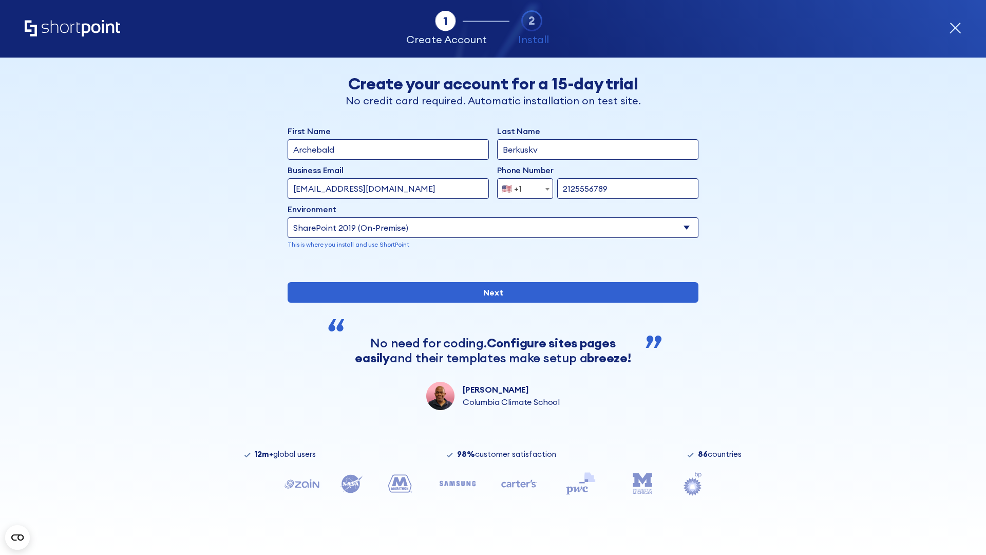
type input "2125556789"
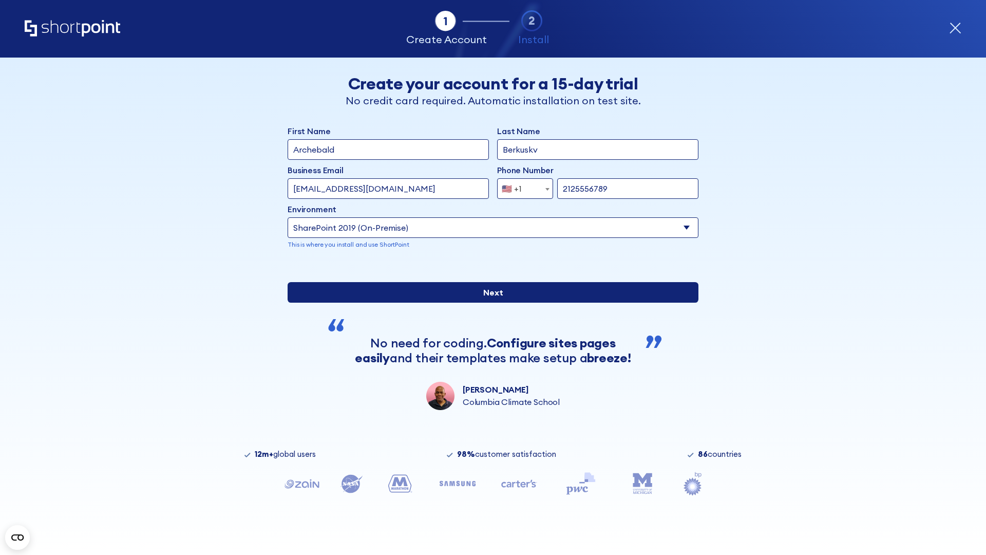
type input "[URL][DOMAIN_NAME]"
click at [489, 342] on div "First Name Archebald Last Name Berkuskv Business Email Invalid Email Address te…" at bounding box center [493, 267] width 411 height 285
click at [489, 303] on input "Next" at bounding box center [493, 292] width 411 height 21
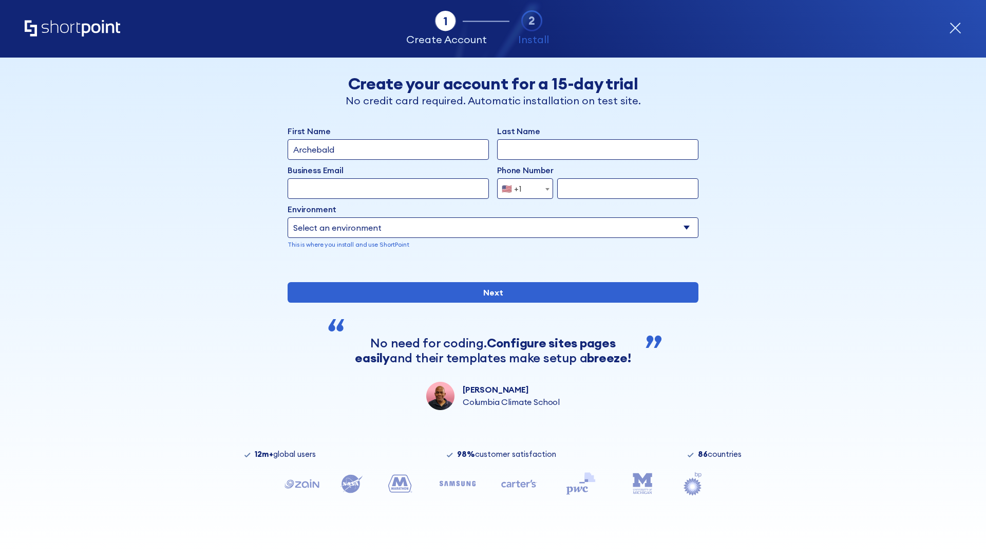
type input "Archebald"
type input "Berkuskv"
type input "[EMAIL_ADDRESS][DOMAIN_NAME]"
type input "2125556789"
select select "SharePoint 2019 (On-Premise)"
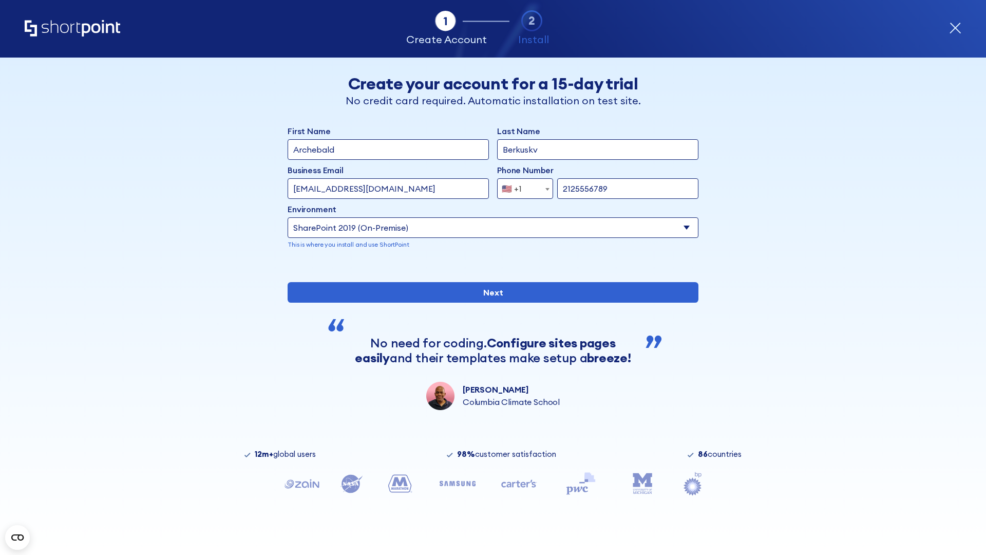
type input "2125556789"
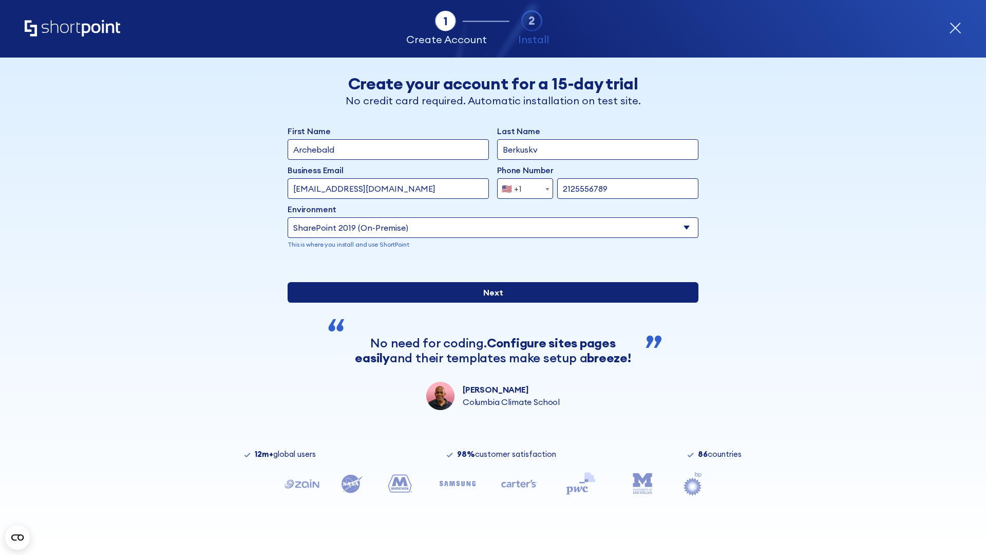
type input "[URL][DOMAIN_NAME]"
click at [489, 303] on input "Next" at bounding box center [493, 292] width 411 height 21
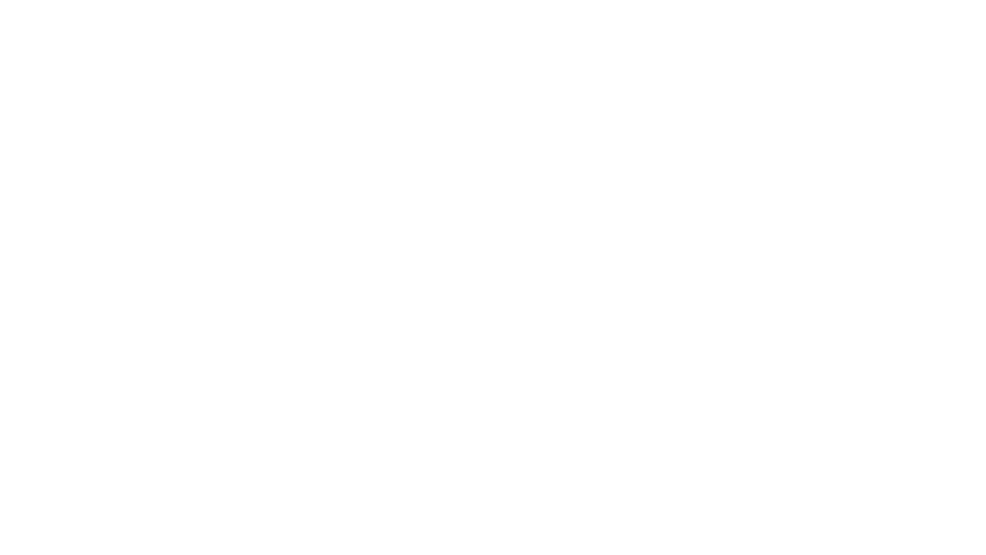
type input "Archebald"
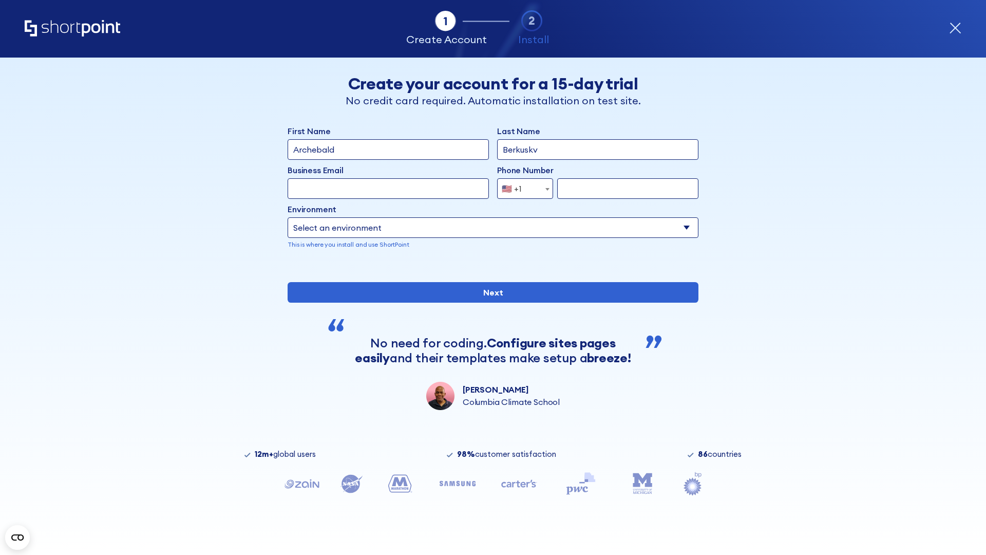
type input "Berkuskv"
type input "[EMAIL_ADDRESS][DOMAIN_NAME]"
type input "2125556789"
select select "SharePoint 2019 (On-Premise)"
type input "2125556789"
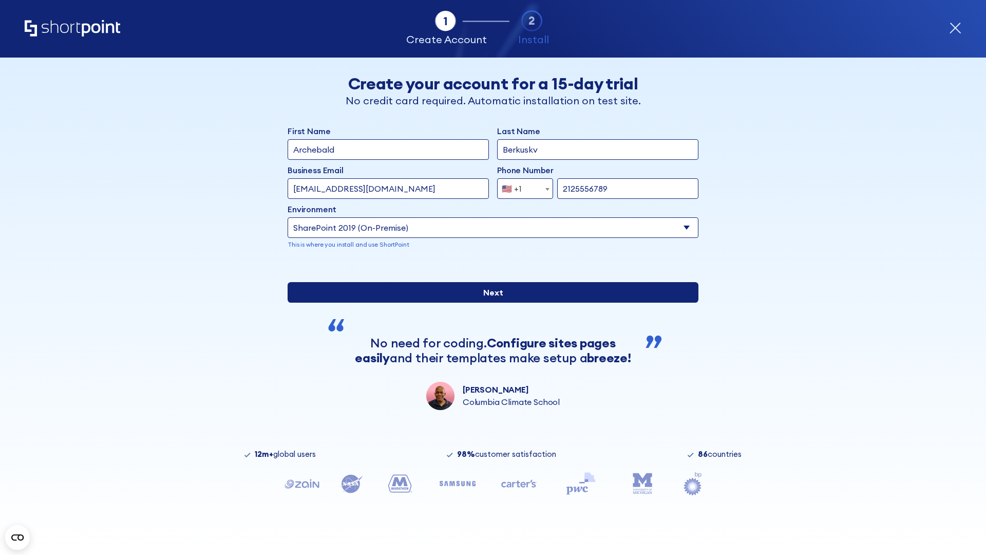
type input "https://project.sharepoint.cn"
click at [489, 344] on div "First Name Archebald Last Name Berkuskv Business Email Invalid Email Address [E…" at bounding box center [493, 267] width 411 height 285
click at [489, 303] on input "Next" at bounding box center [493, 292] width 411 height 21
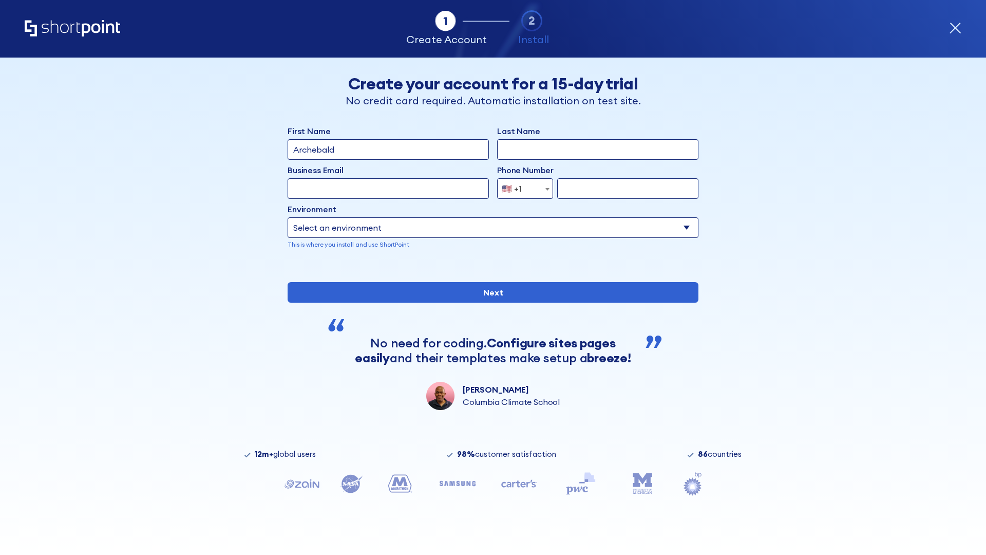
type input "Archebald"
type input "Berkuskv"
type input "[EMAIL_ADDRESS][DOMAIN_NAME]"
type input "2125556789"
select select "SharePoint 2019 (On-Premise)"
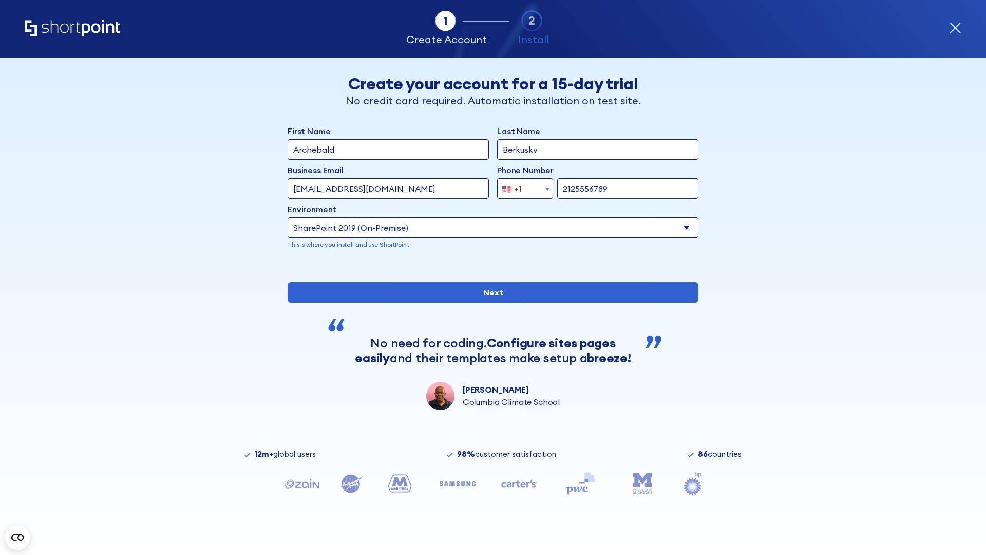
type input "2125556789"
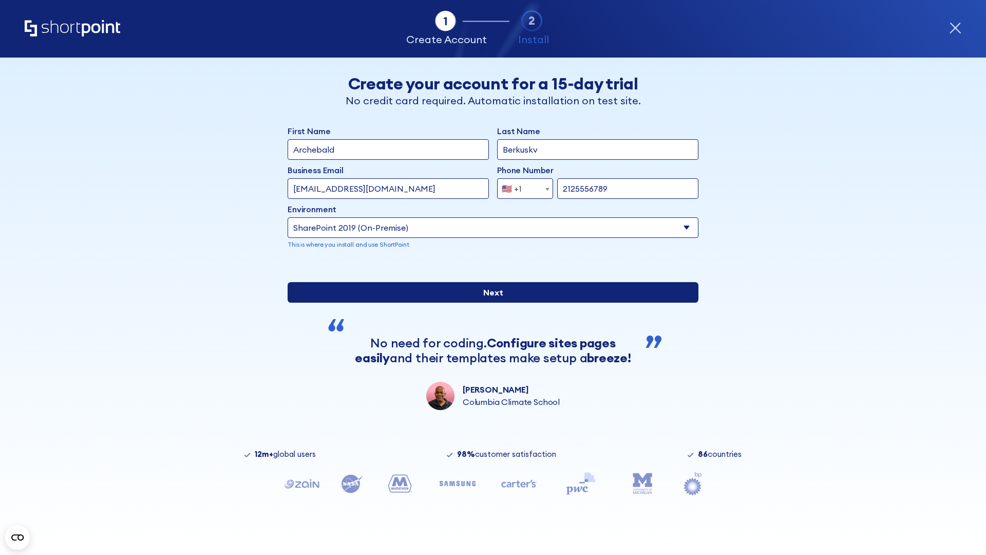
type input "https://intranet.sharepoint.de"
click at [489, 342] on div "First Name Archebald Last Name Berkuskv Business Email Invalid Email Address te…" at bounding box center [493, 267] width 411 height 285
click at [489, 303] on input "Next" at bounding box center [493, 292] width 411 height 21
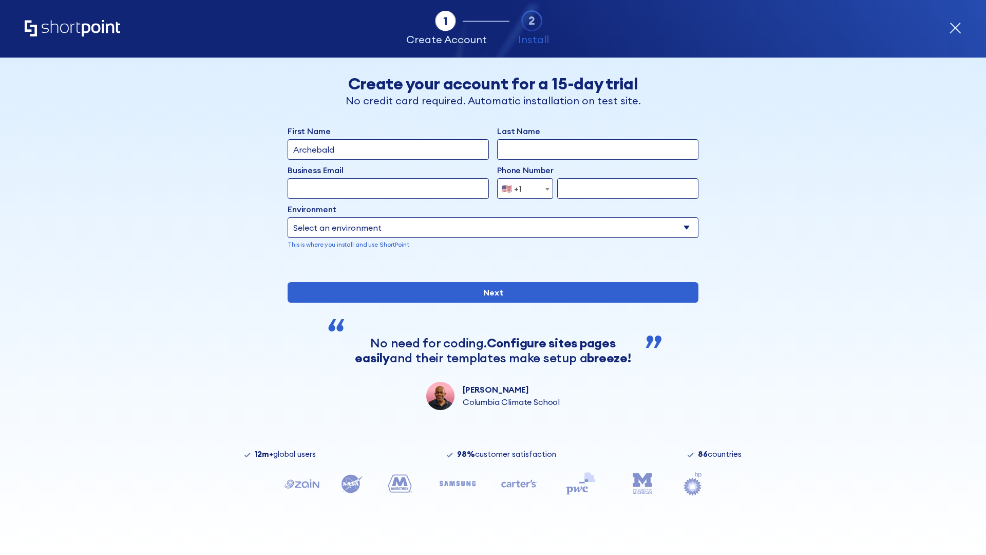
type input "Archebald"
type input "Berkuskv"
type input "[EMAIL_ADDRESS][DOMAIN_NAME]"
type input "2125556789"
select select "SharePoint 2019 (On-Premise)"
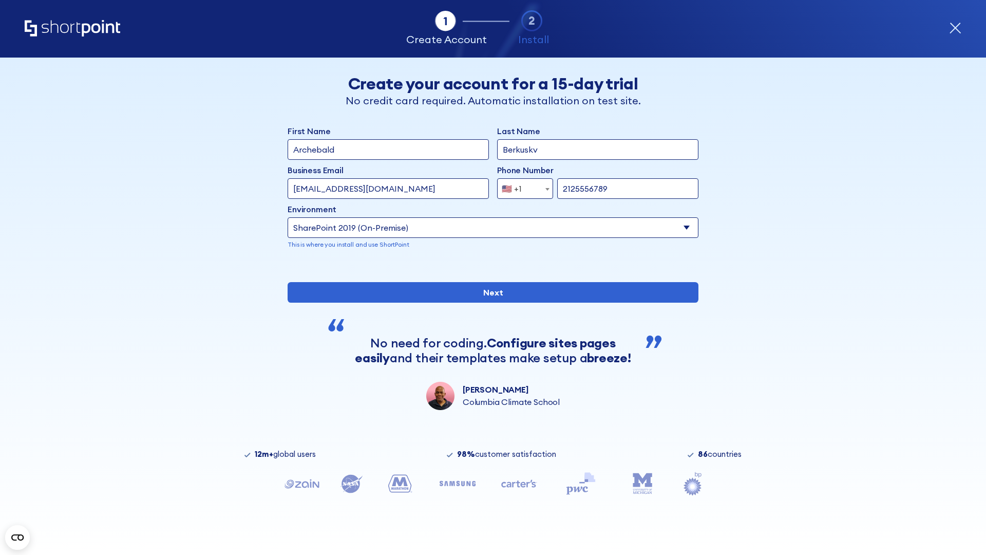
type input "2125556789"
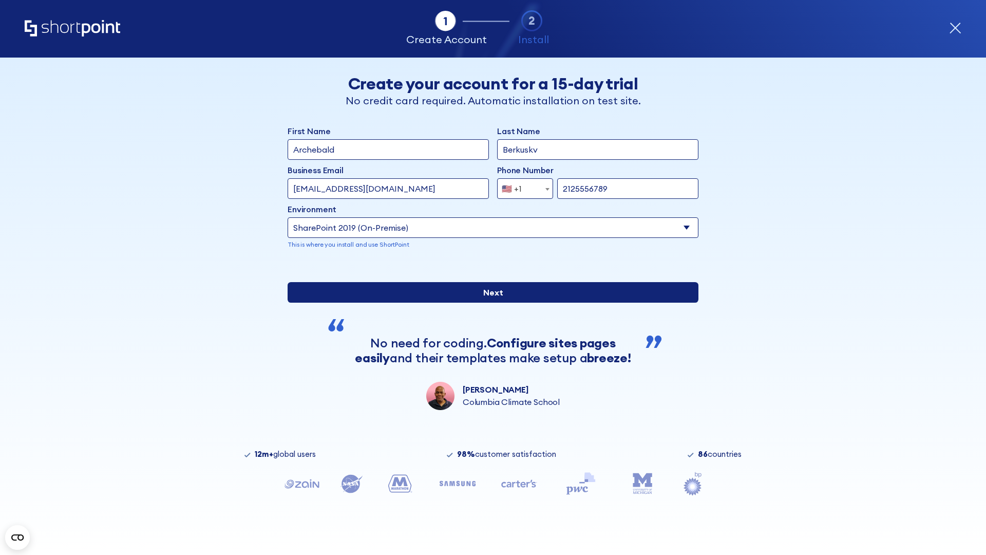
type input "[URL][DOMAIN_NAME]"
click at [489, 351] on div "First Name Archebald Last Name Berkuskv Business Email Invalid Email Address [E…" at bounding box center [493, 267] width 411 height 285
click at [489, 303] on input "Next" at bounding box center [493, 292] width 411 height 21
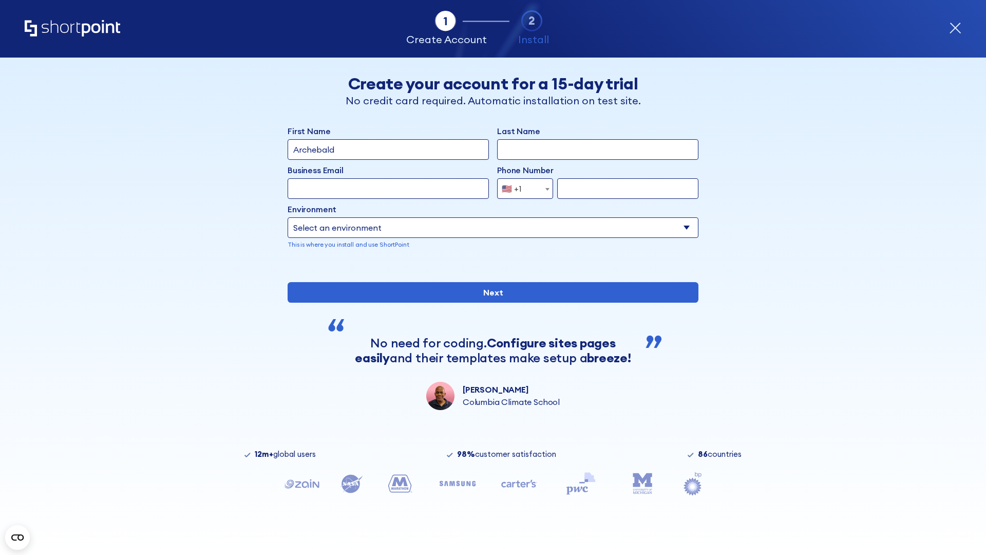
type input "Archebald"
type input "Berkuskv"
type input "[EMAIL_ADDRESS][DOMAIN_NAME]"
type input "2125556789"
select select "SharePoint 2019 (On-Premise)"
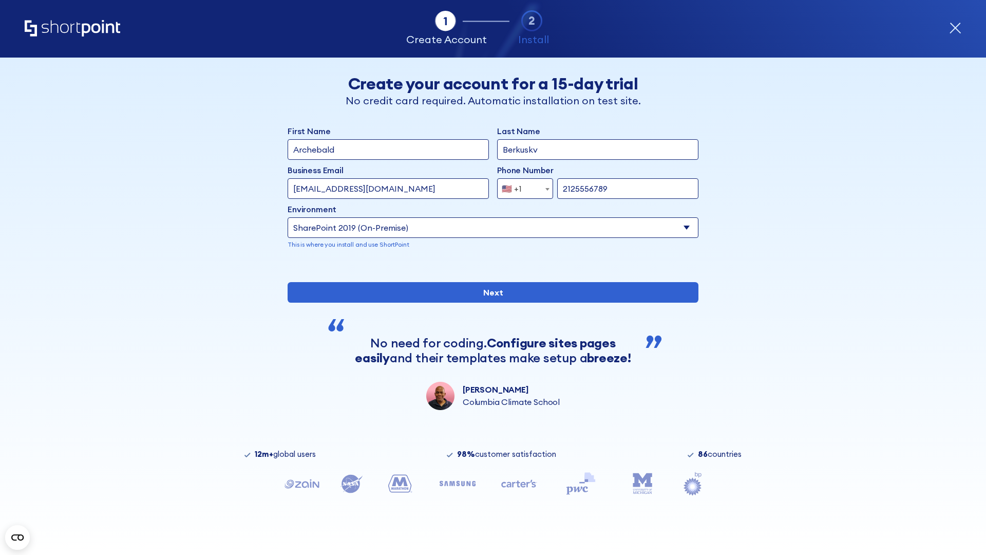
type input "2125556789"
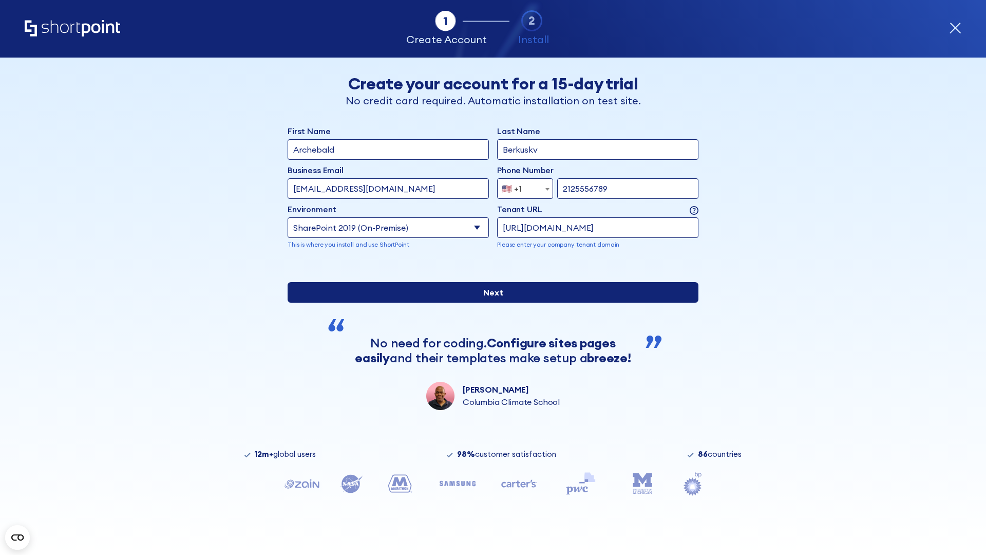
type input "https://alpha.sharepoint-mil.us"
click at [489, 337] on div "First Name Archebald Last Name Berkuskv Business Email Invalid Email Address te…" at bounding box center [493, 267] width 411 height 285
click at [489, 303] on input "Next" at bounding box center [493, 292] width 411 height 21
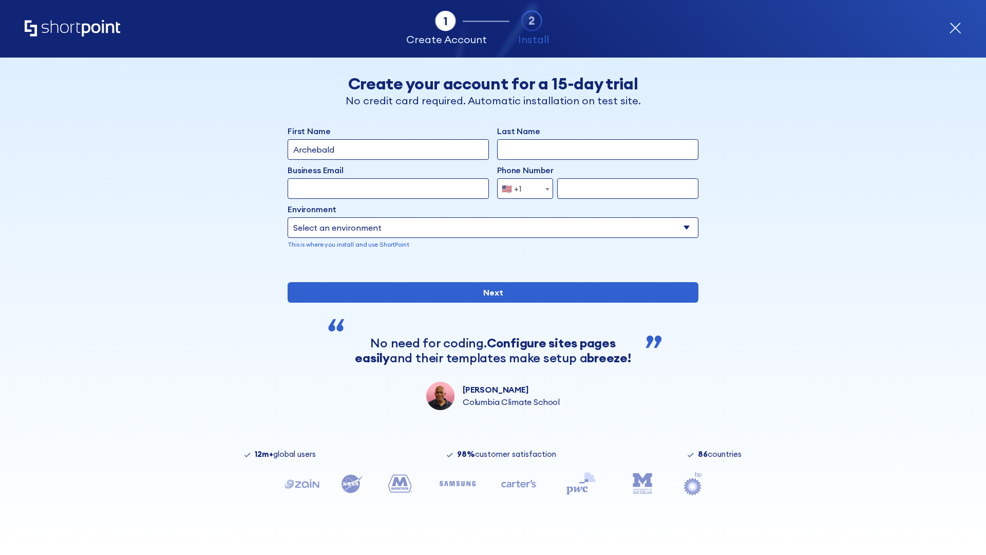
type input "Archebald"
type input "Berkuskv"
type input "[EMAIL_ADDRESS][DOMAIN_NAME]"
type input "2125556789"
select select "SharePoint 2019 (On-Premise)"
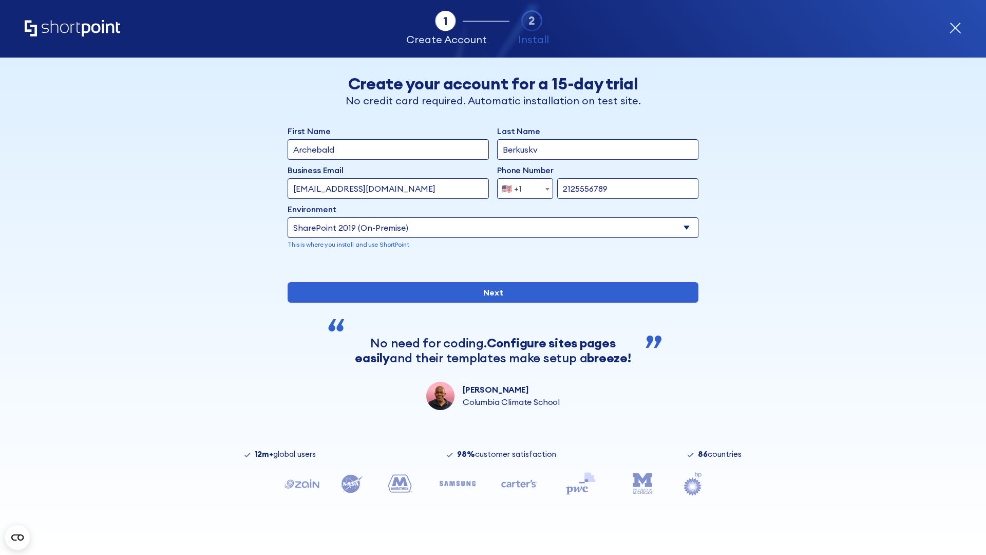
type input "2125556789"
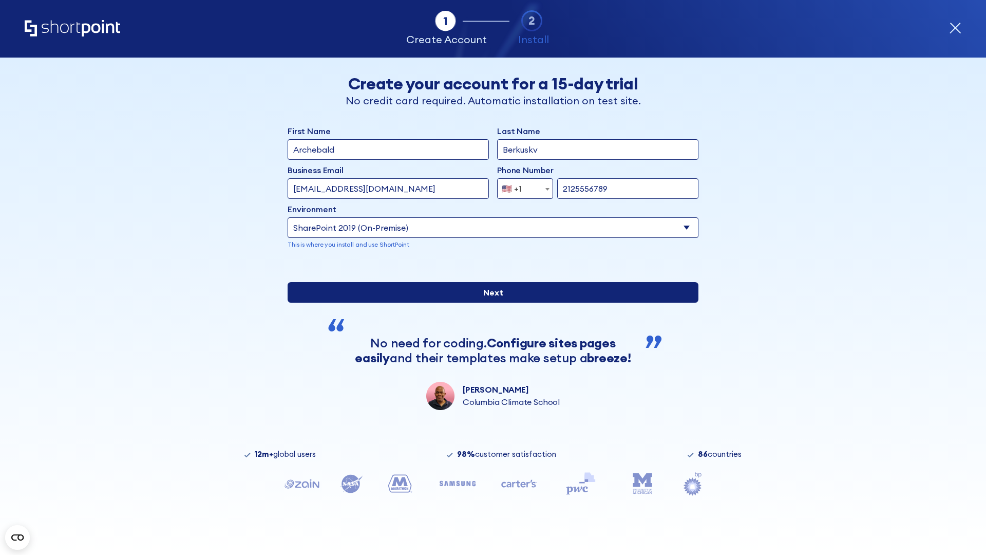
type input "[URL][DOMAIN_NAME]"
click at [489, 348] on div "First Name Archebald Last Name Berkuskv Business Email Invalid Email Address [E…" at bounding box center [493, 267] width 411 height 285
click at [489, 303] on input "Next" at bounding box center [493, 292] width 411 height 21
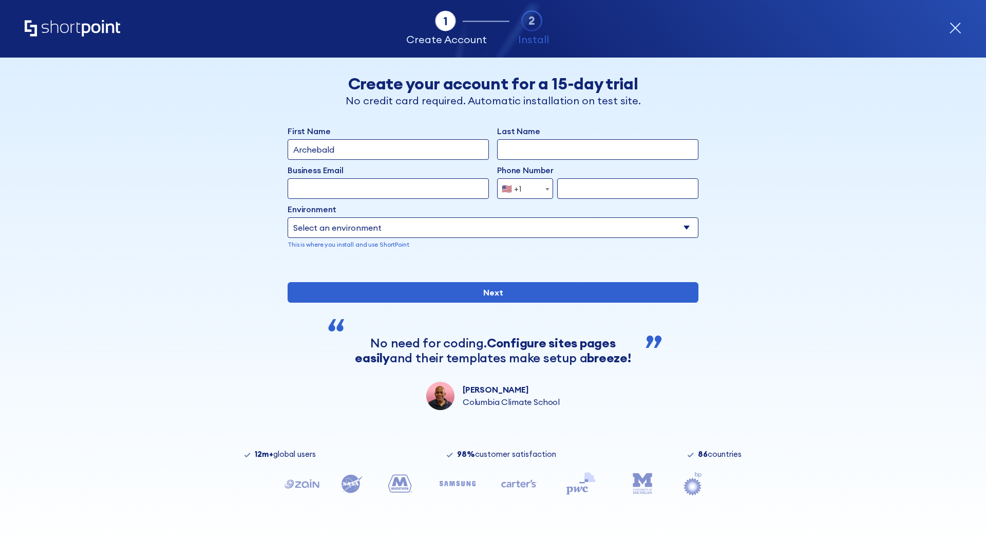
type input "Archebald"
type input "Berkuskv"
type input "[EMAIL_ADDRESS][DOMAIN_NAME]"
type input "2125556789"
select select "SharePoint 2016 (On-Premise)"
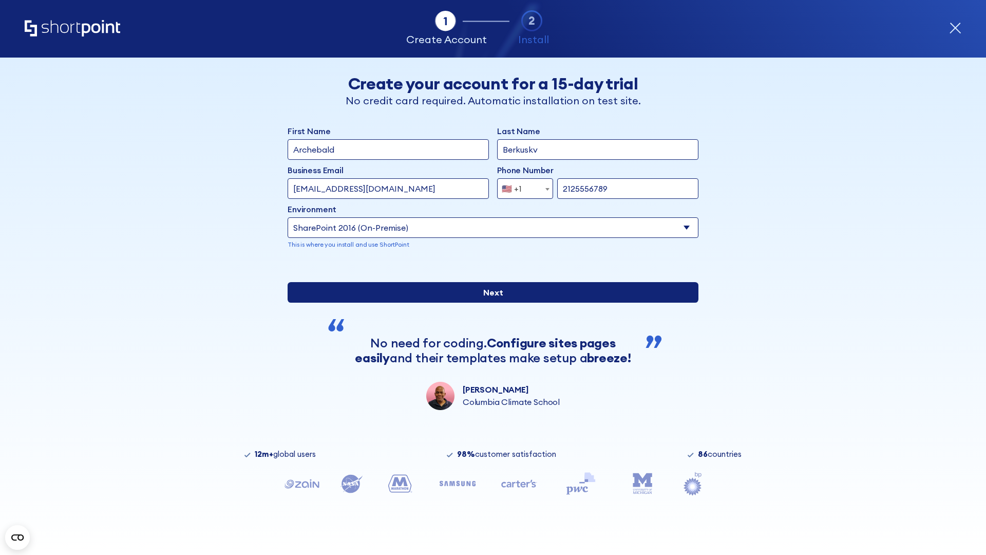
type input "2125556789"
click at [489, 346] on div "First Name Archebald Last Name Berkuskv Business Email Invalid Email Address [E…" at bounding box center [493, 267] width 411 height 285
click at [489, 303] on input "Next" at bounding box center [493, 292] width 411 height 21
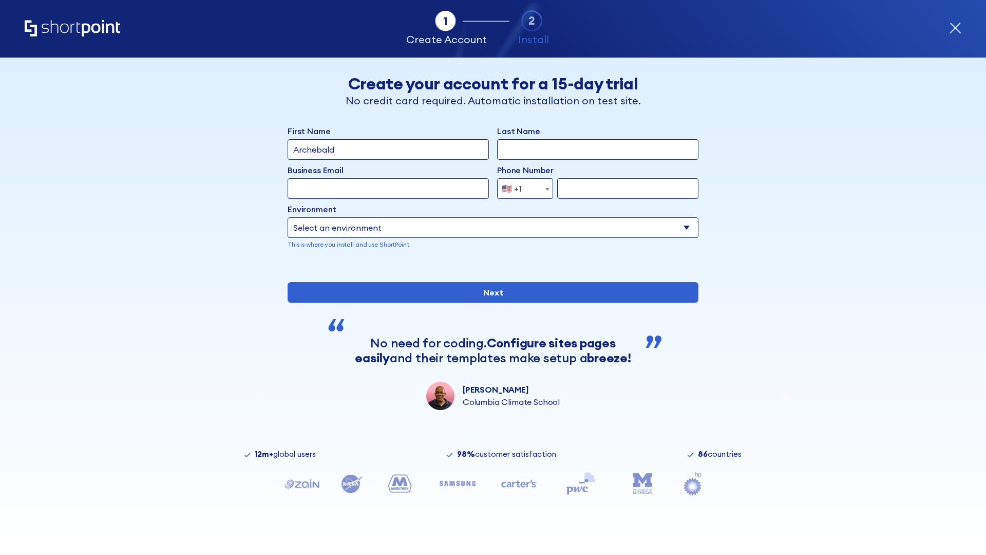
type input "Archebald"
type input "Berkuskv"
type input "[EMAIL_ADDRESS][DOMAIN_NAME]"
type input "2125556789"
select select "SharePoint 2013 (On-Premise)"
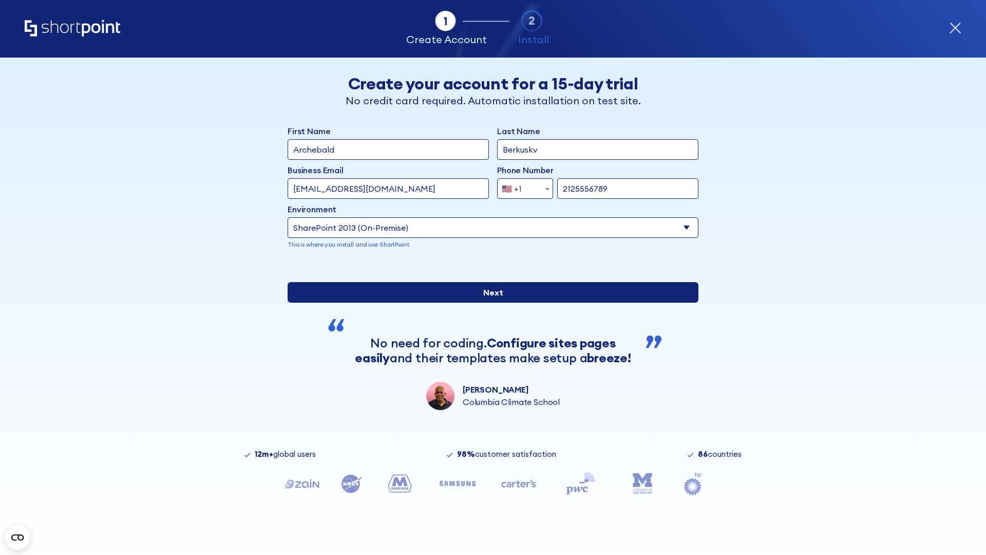
type input "2125556789"
click at [489, 303] on input "Next" at bounding box center [493, 292] width 411 height 21
